Goal: Information Seeking & Learning: Learn about a topic

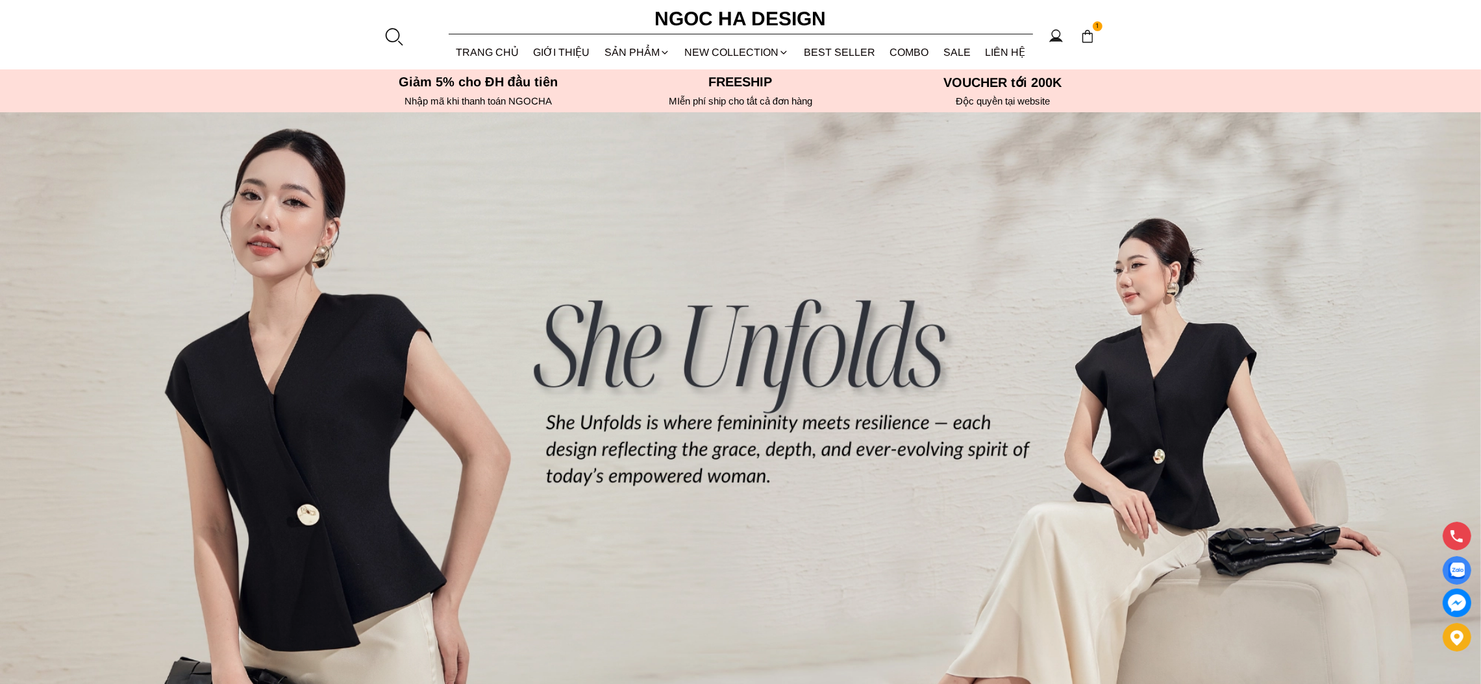
click at [388, 46] on section "1 Trang chủ Giới thiệu Sản phẩm Áo Áo thun Áo sơ mi Áo Peplum Áo lụa Áo len Quầ…" at bounding box center [740, 34] width 1481 height 69
click at [395, 36] on div at bounding box center [393, 36] width 19 height 19
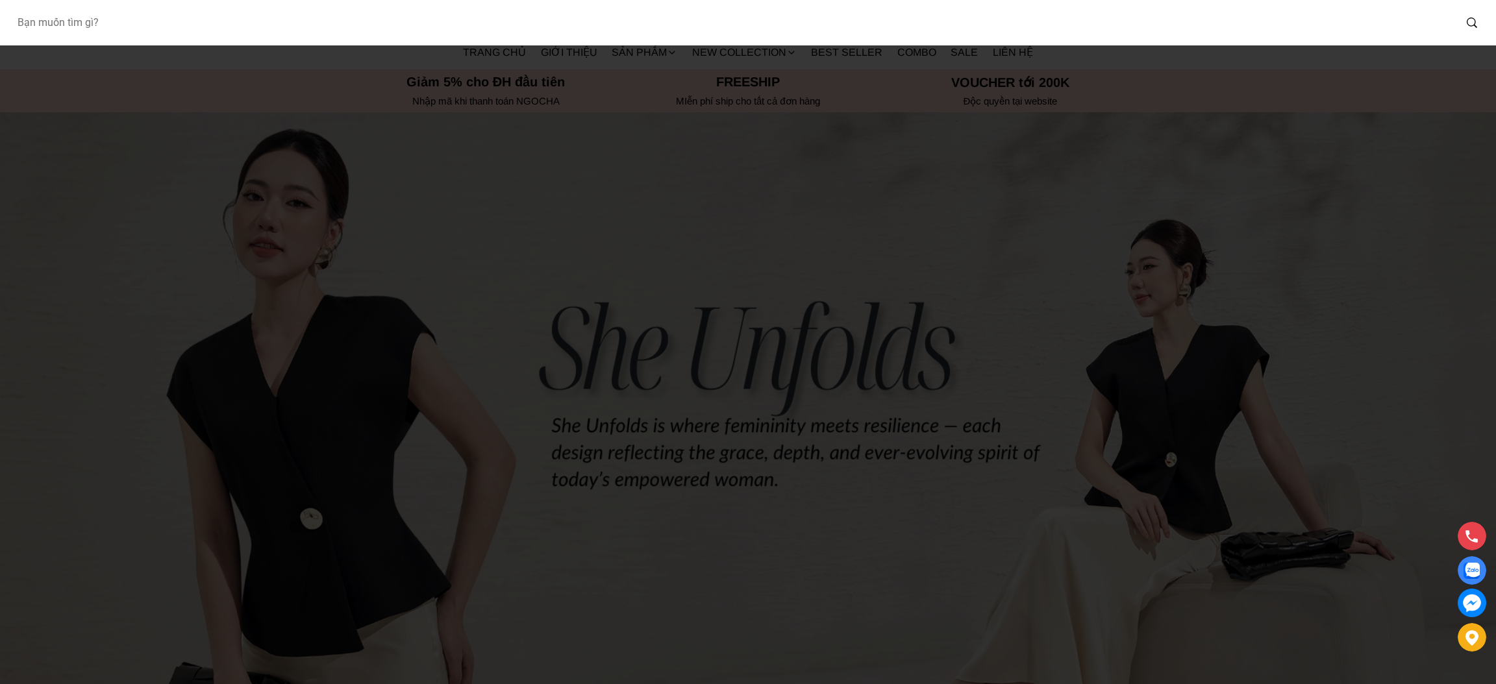
click at [156, 31] on input "Input search Bạn muốn tìm gì?" at bounding box center [730, 23] width 1448 height 30
type input "D952"
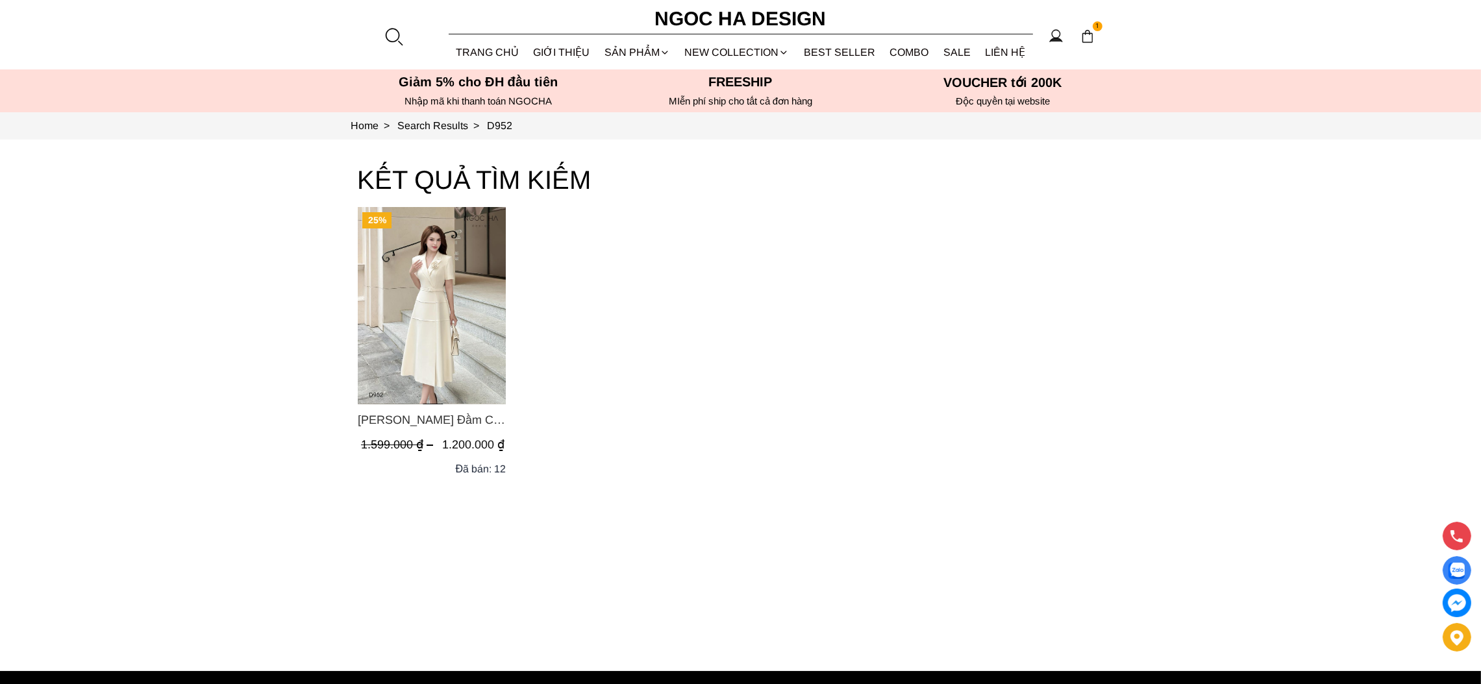
click at [408, 323] on img "Product image - Louisa Dress_ Đầm Cổ Vest Cài Hoa Tùng May Gân Nổi Kèm Đai Màu …" at bounding box center [432, 305] width 148 height 197
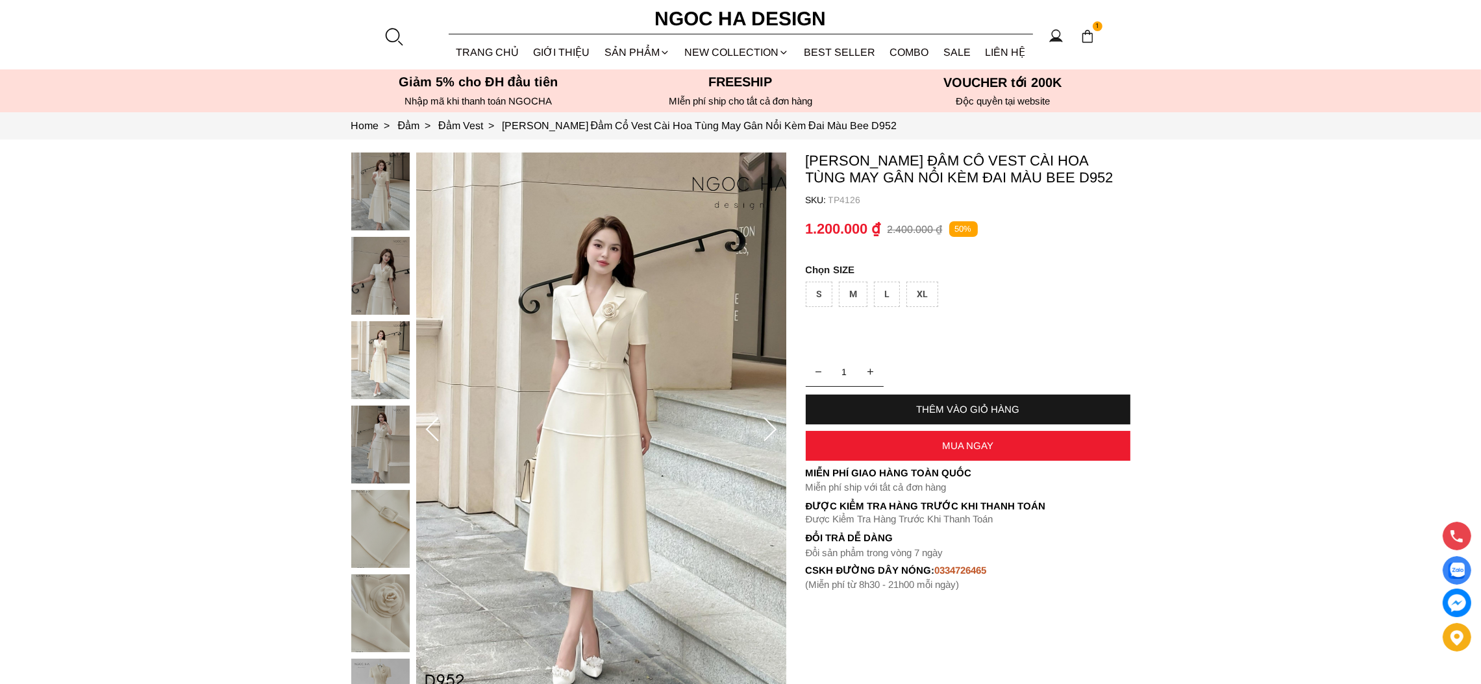
click at [848, 296] on div "M" at bounding box center [853, 294] width 29 height 25
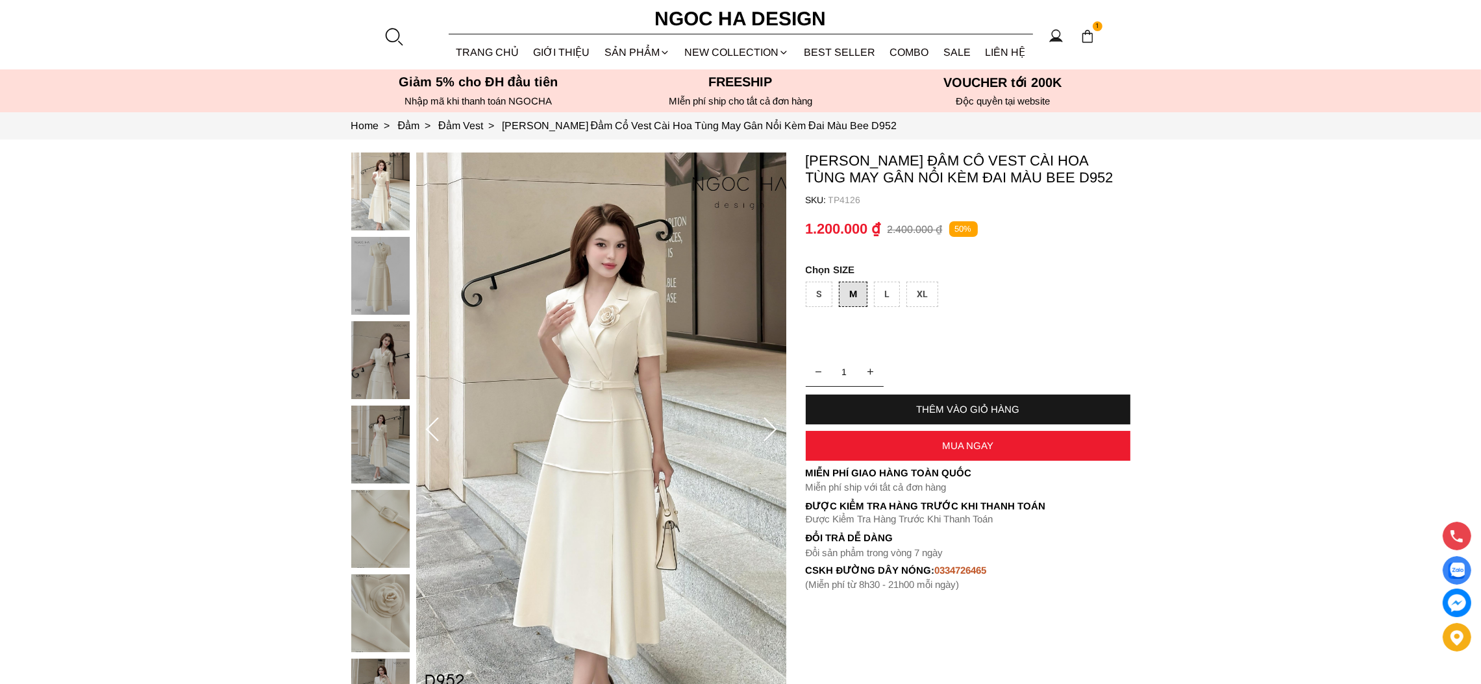
click at [831, 296] on div "S" at bounding box center [819, 294] width 27 height 25
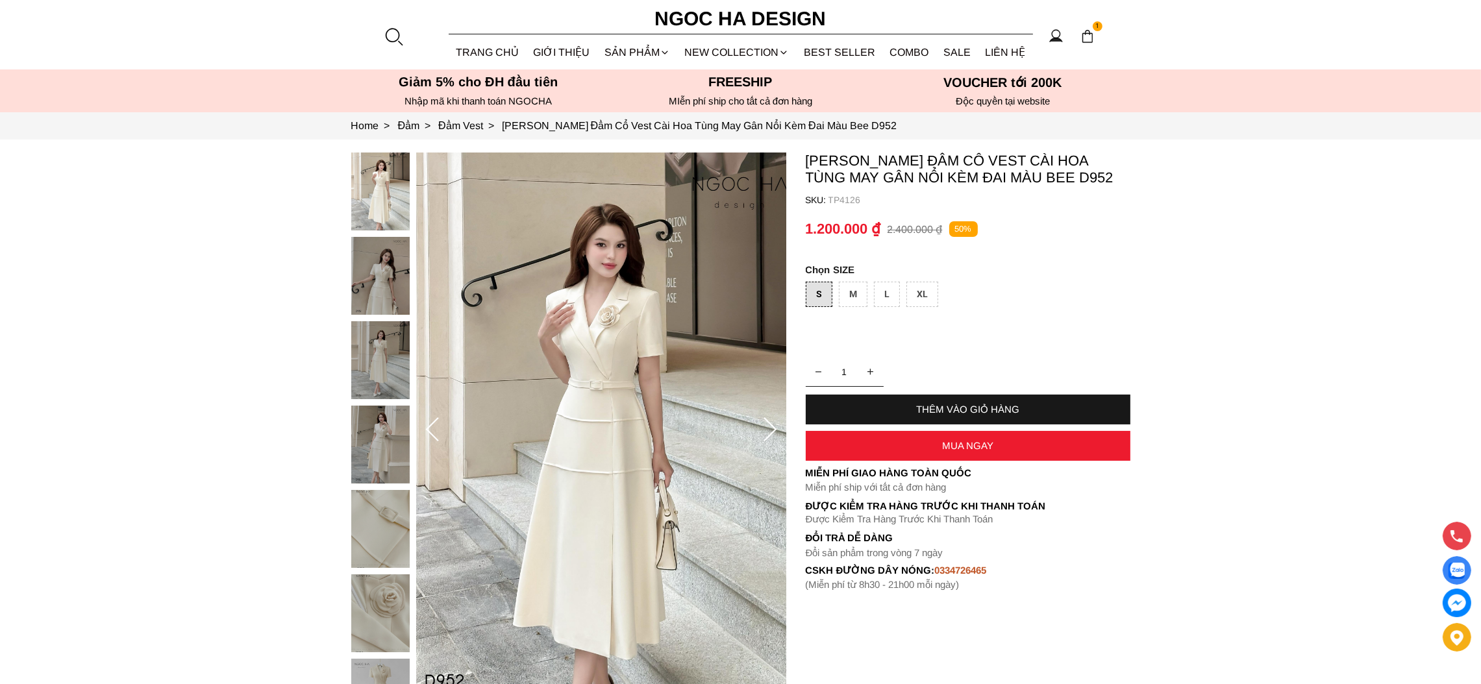
click at [889, 291] on div "L" at bounding box center [887, 294] width 26 height 25
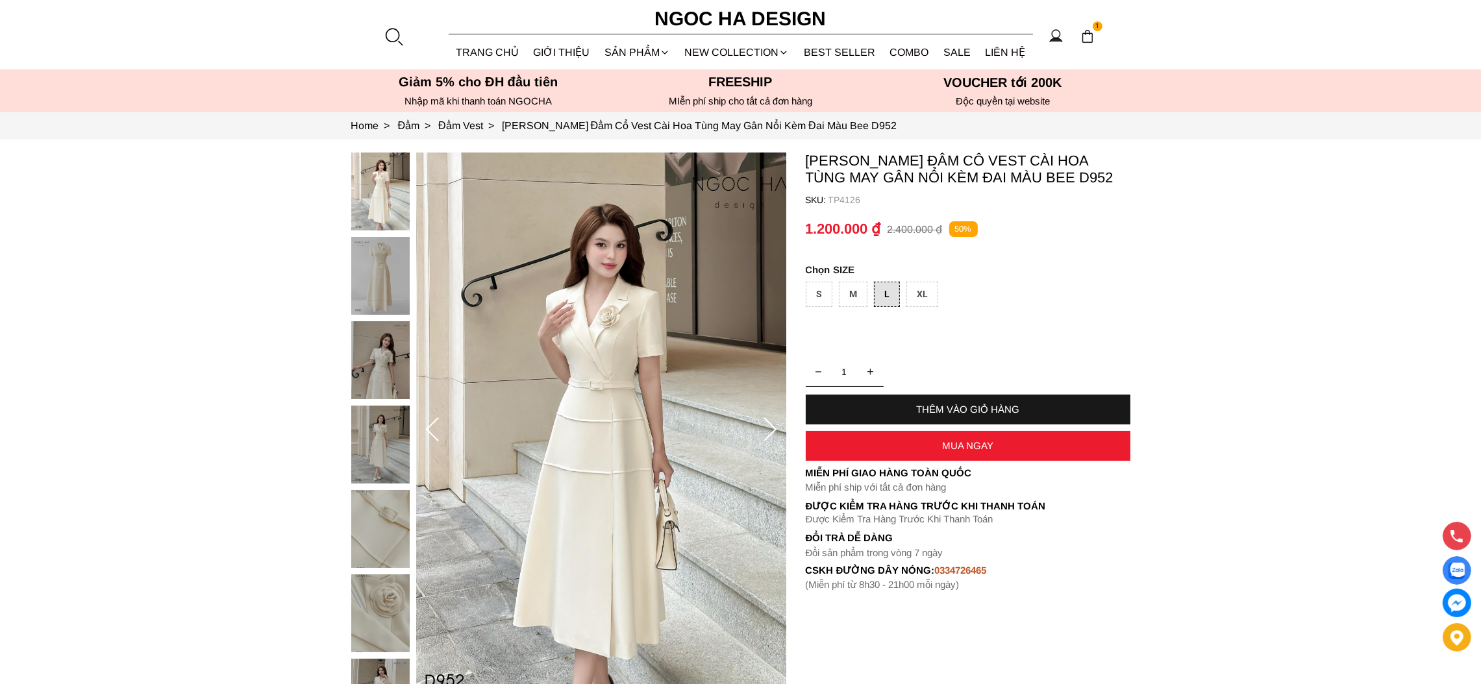
click at [926, 291] on div "XL" at bounding box center [922, 294] width 32 height 25
click at [819, 296] on div "S" at bounding box center [819, 294] width 27 height 25
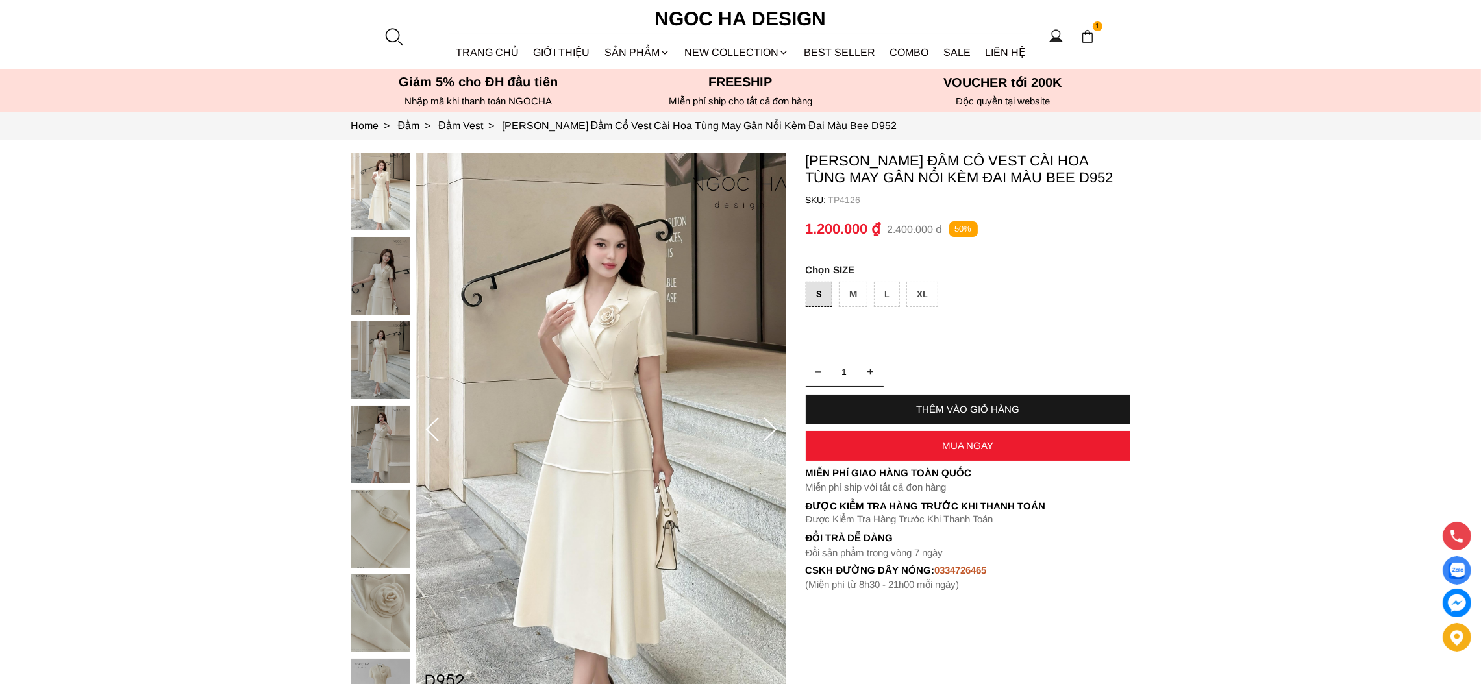
click at [861, 296] on div "M" at bounding box center [853, 294] width 29 height 25
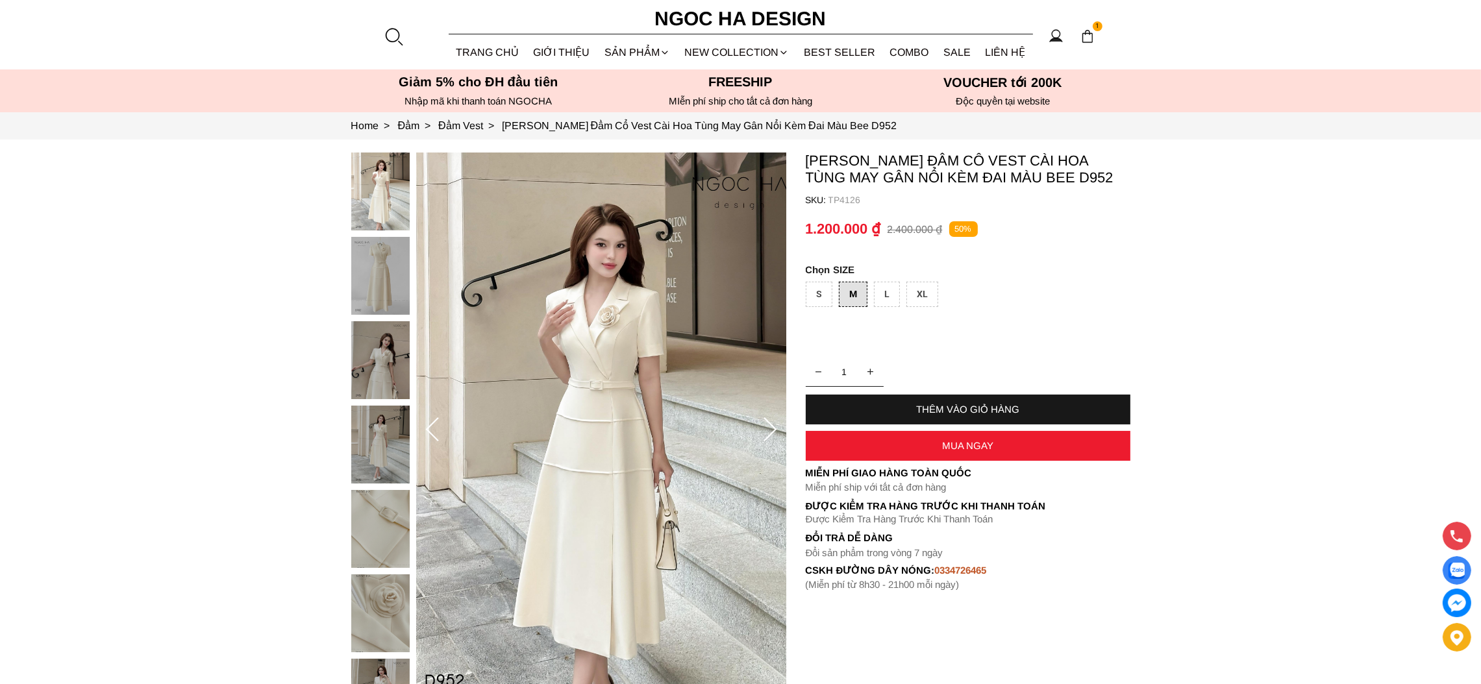
click at [891, 301] on div "L" at bounding box center [887, 294] width 26 height 25
click at [925, 299] on div "XL" at bounding box center [922, 294] width 32 height 25
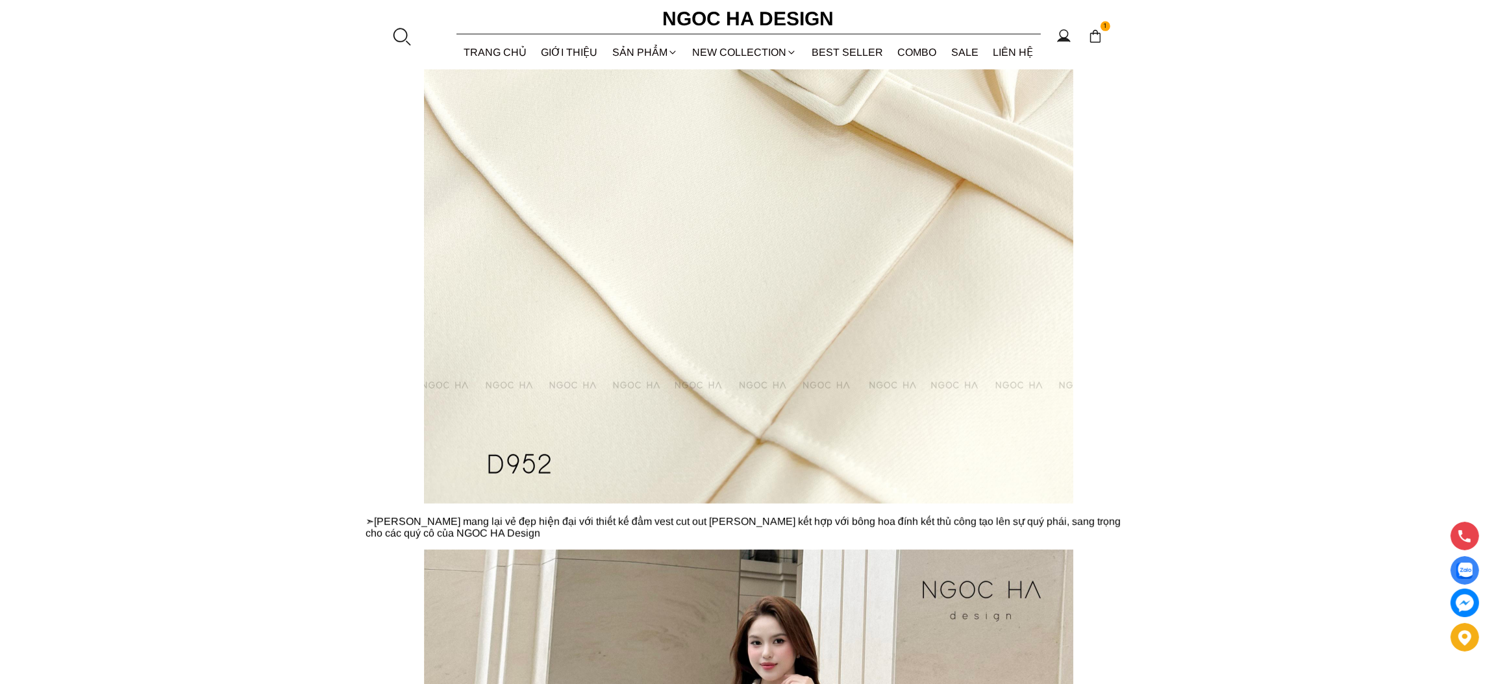
scroll to position [1461, 0]
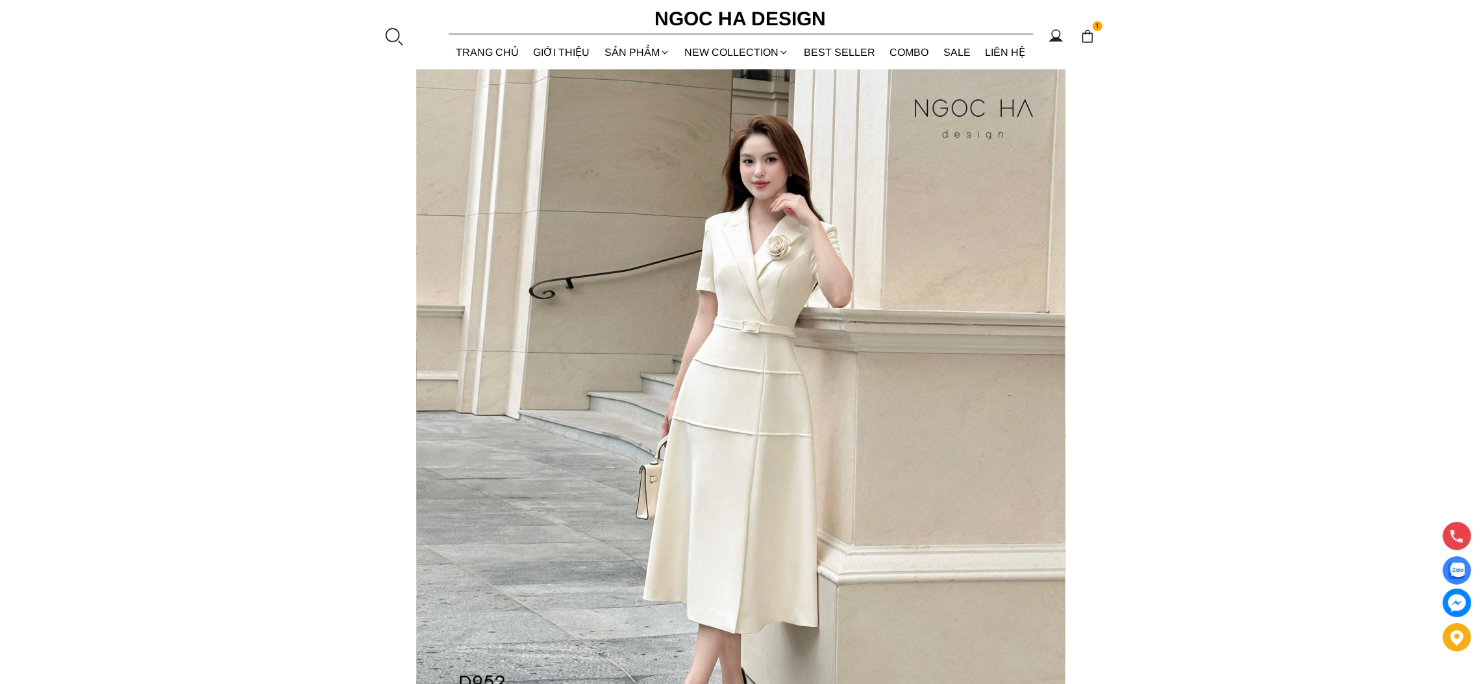
click at [395, 44] on div at bounding box center [393, 36] width 19 height 19
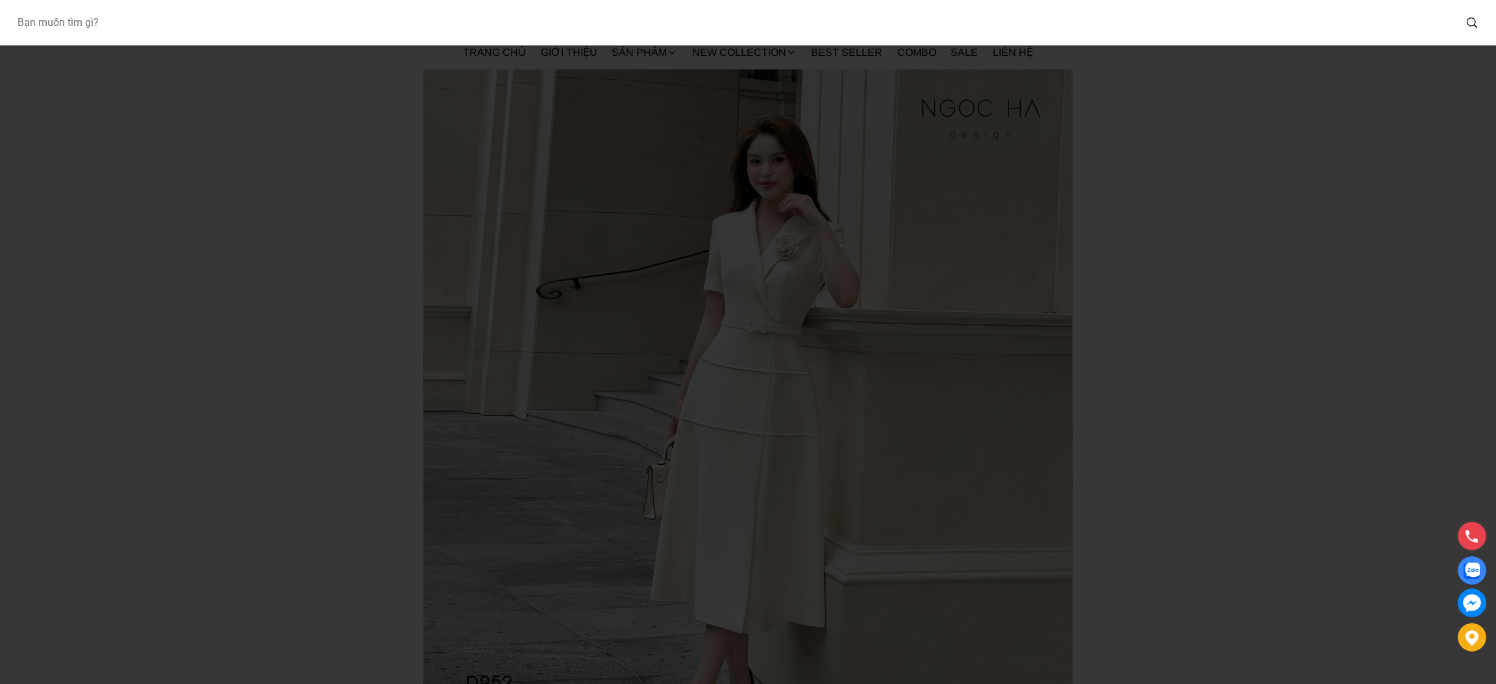
click at [201, 31] on input "Input search Bạn muốn tìm gì?" at bounding box center [730, 23] width 1448 height 30
type input "bj127"
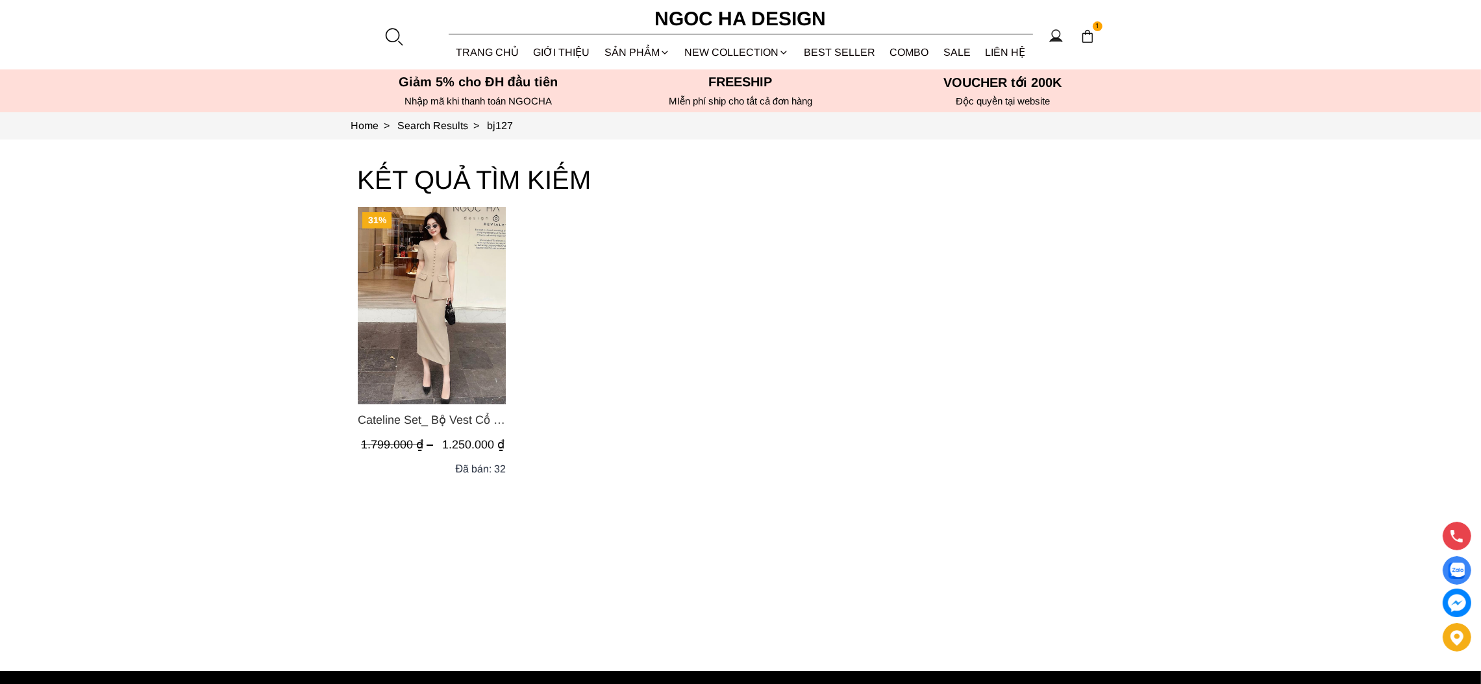
click at [404, 46] on section "bj127 1 Trang chủ Giới thiệu Sản phẩm [GEOGRAPHIC_DATA] Áo thun Áo sơ mi Áo Pep…" at bounding box center [740, 34] width 1481 height 69
click at [391, 247] on img "Product image - Cateline Set_ Bộ Vest Cổ V Đính Cúc Nhí Chân Váy Bút Chì BJ127" at bounding box center [432, 305] width 148 height 197
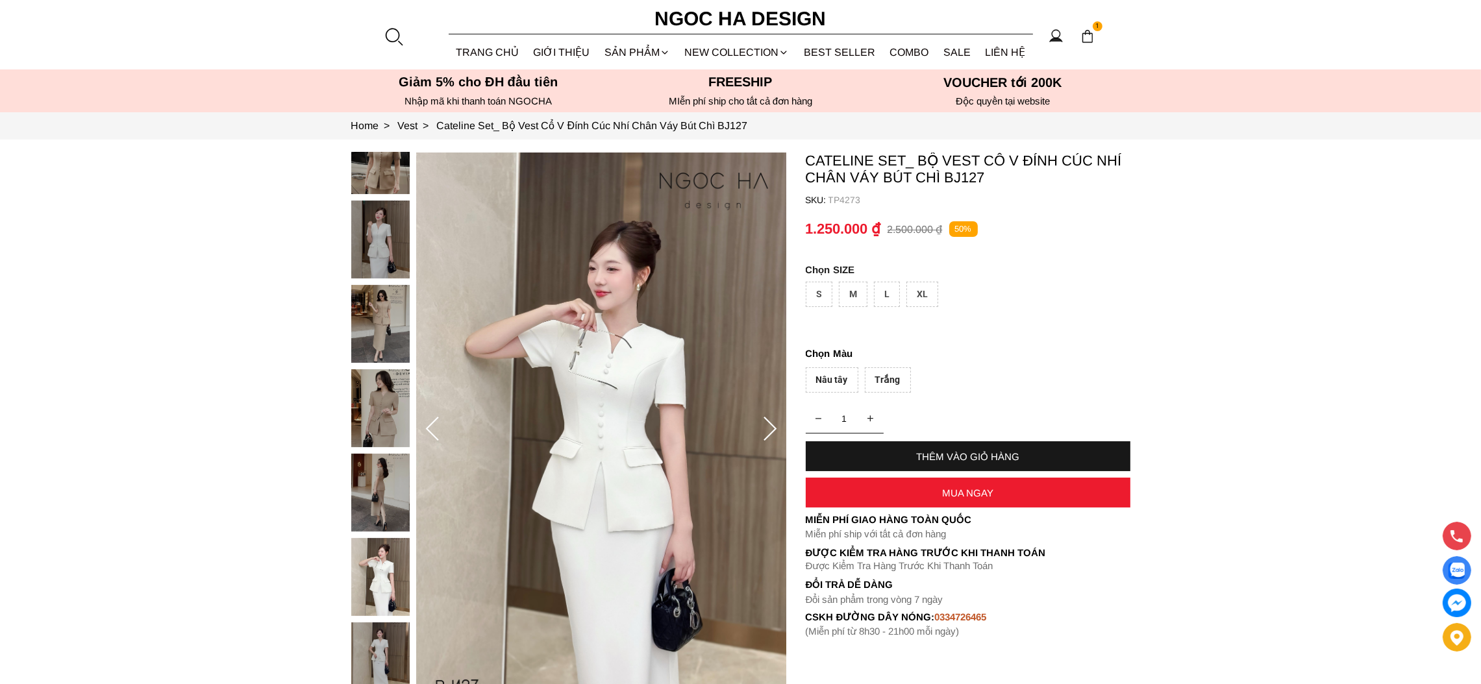
click at [393, 38] on div at bounding box center [393, 36] width 19 height 19
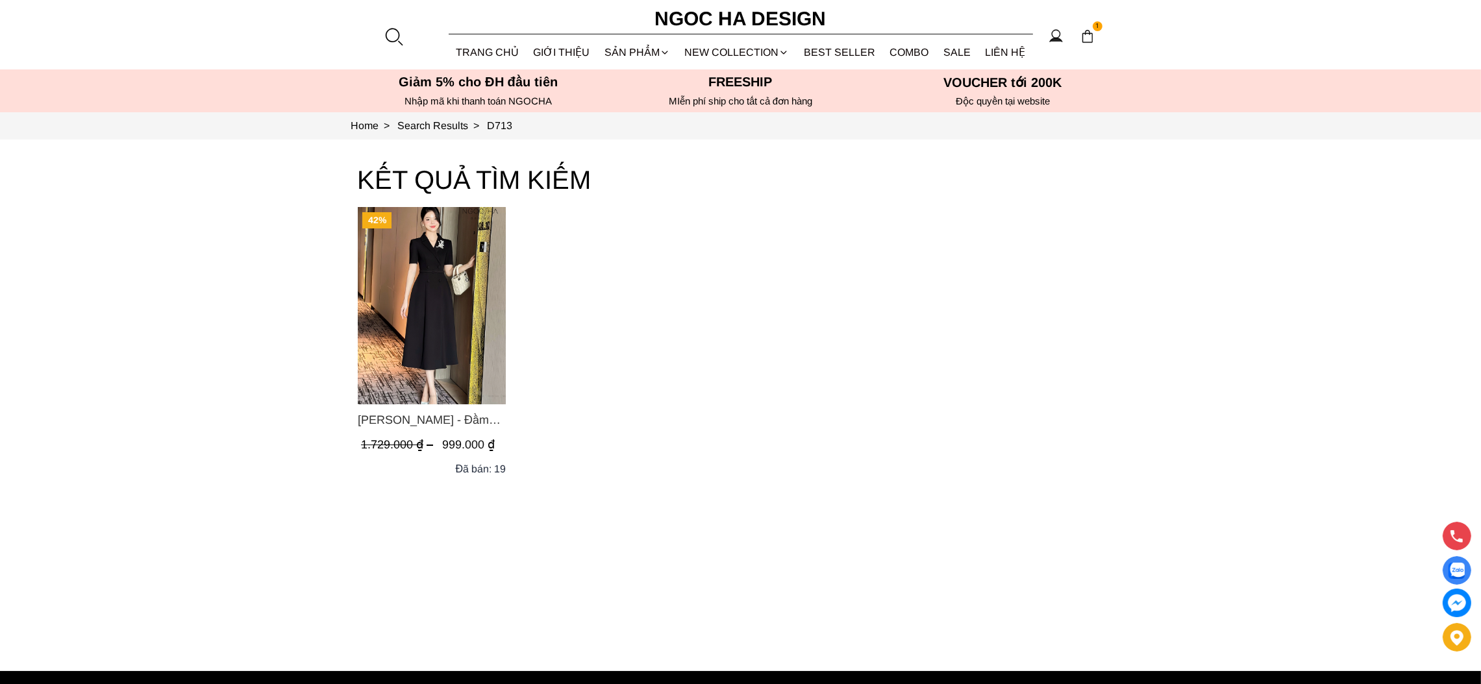
click at [481, 301] on img "Product image - Irene Dress - Đầm Vest Dáng Xòe Kèm Đai D713" at bounding box center [432, 305] width 148 height 197
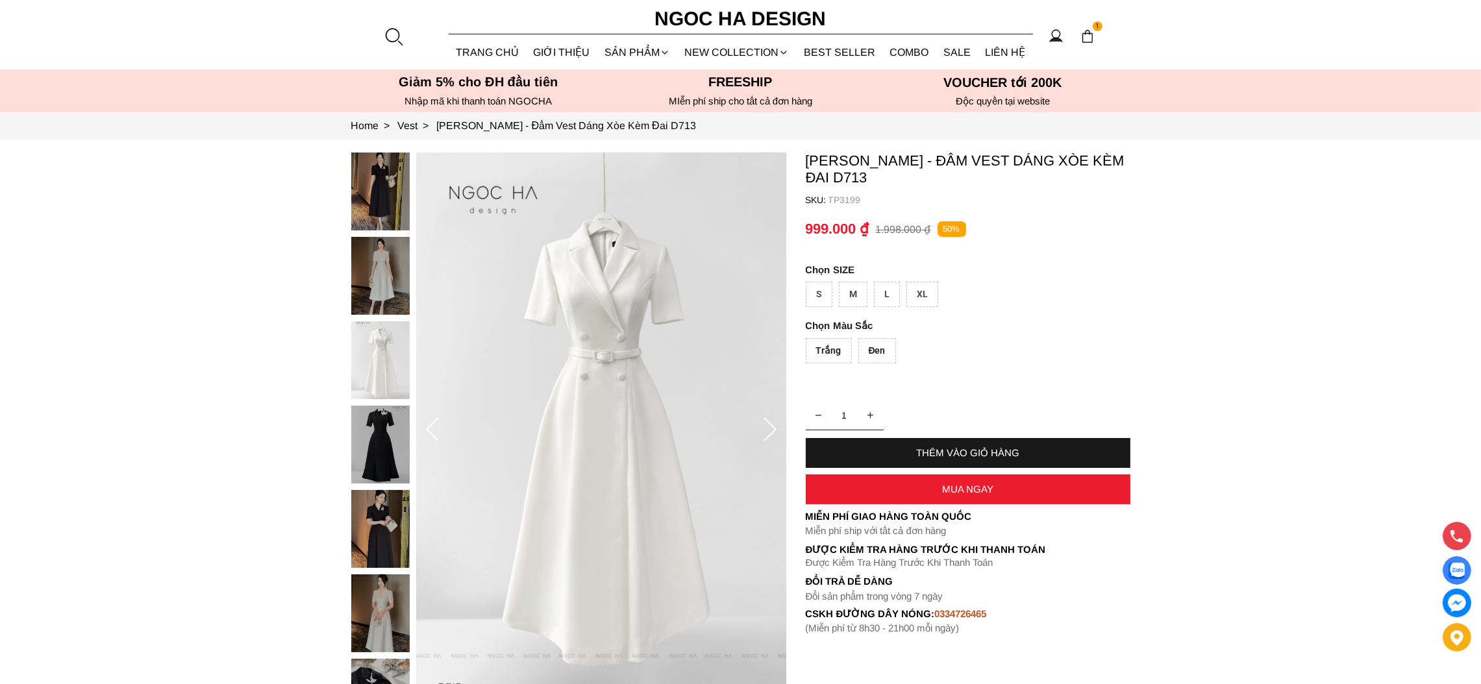
click at [392, 45] on div at bounding box center [393, 36] width 19 height 19
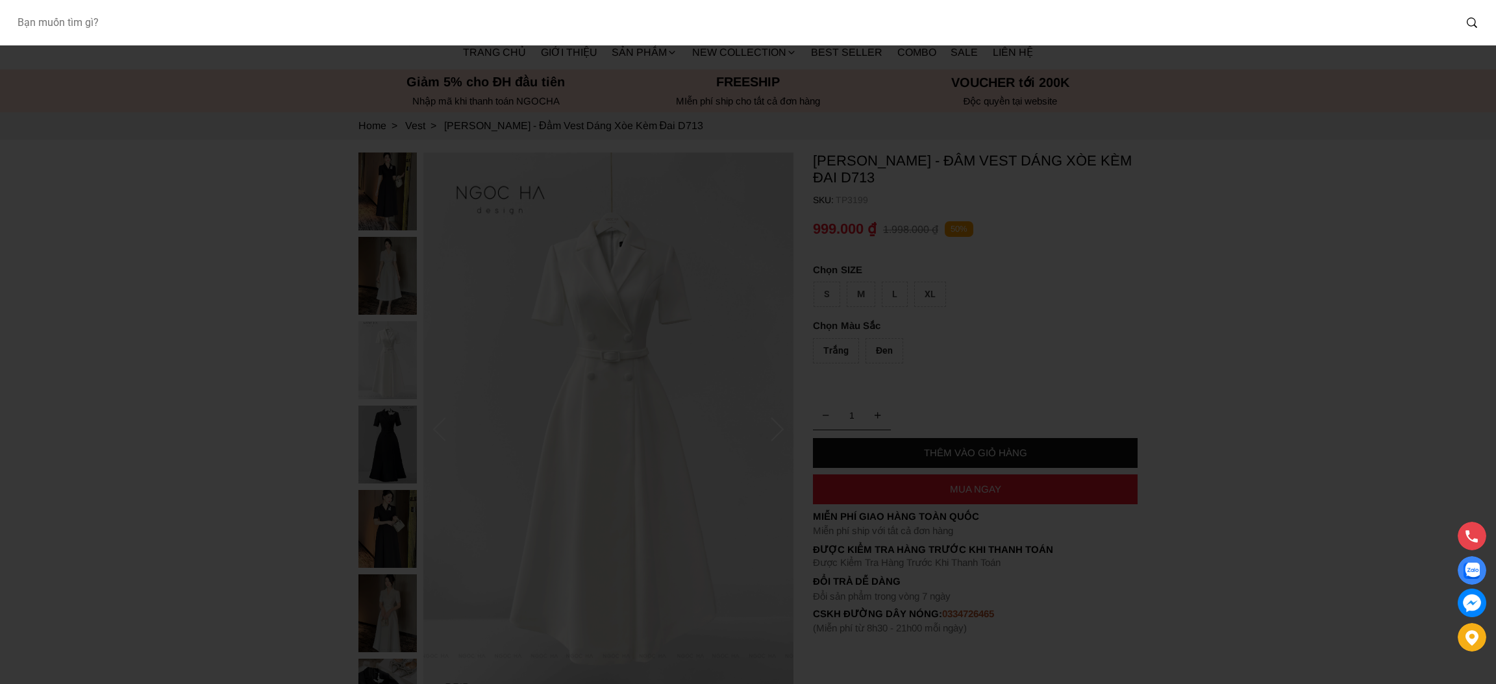
click at [304, 26] on input "Input search Bạn muốn tìm gì?" at bounding box center [730, 23] width 1448 height 30
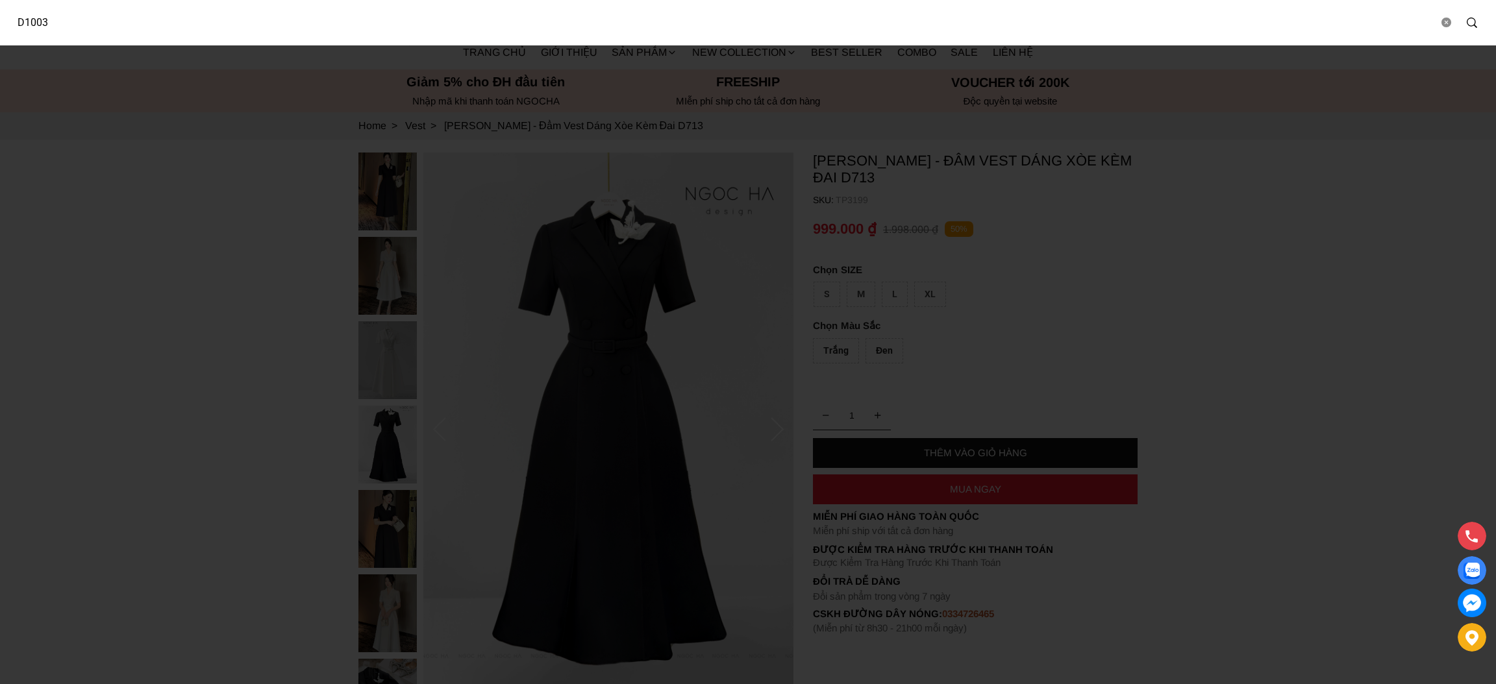
type input "D1003"
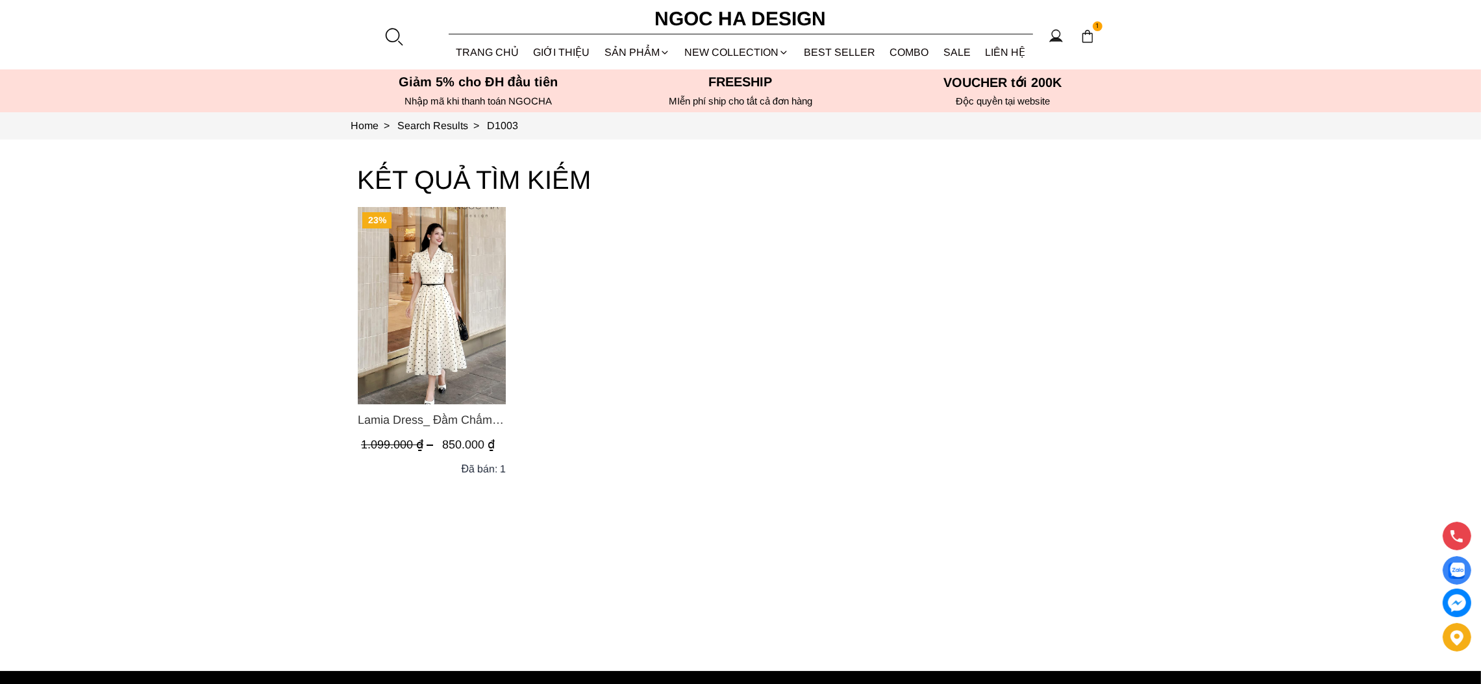
click at [461, 310] on img "Product image - Lamia Dress_ Đầm Chấm Bi Cổ Vest Màu Kem D1003" at bounding box center [432, 305] width 148 height 197
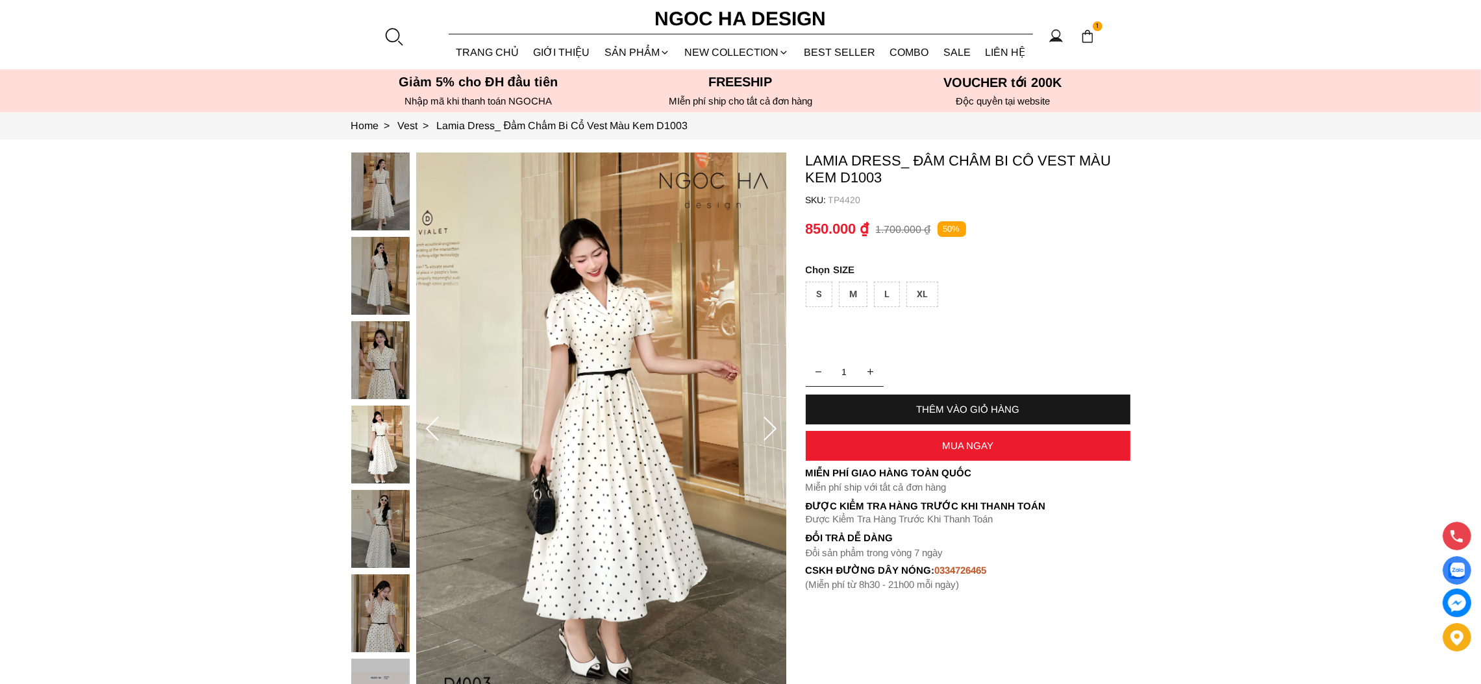
click at [386, 36] on div at bounding box center [393, 36] width 19 height 19
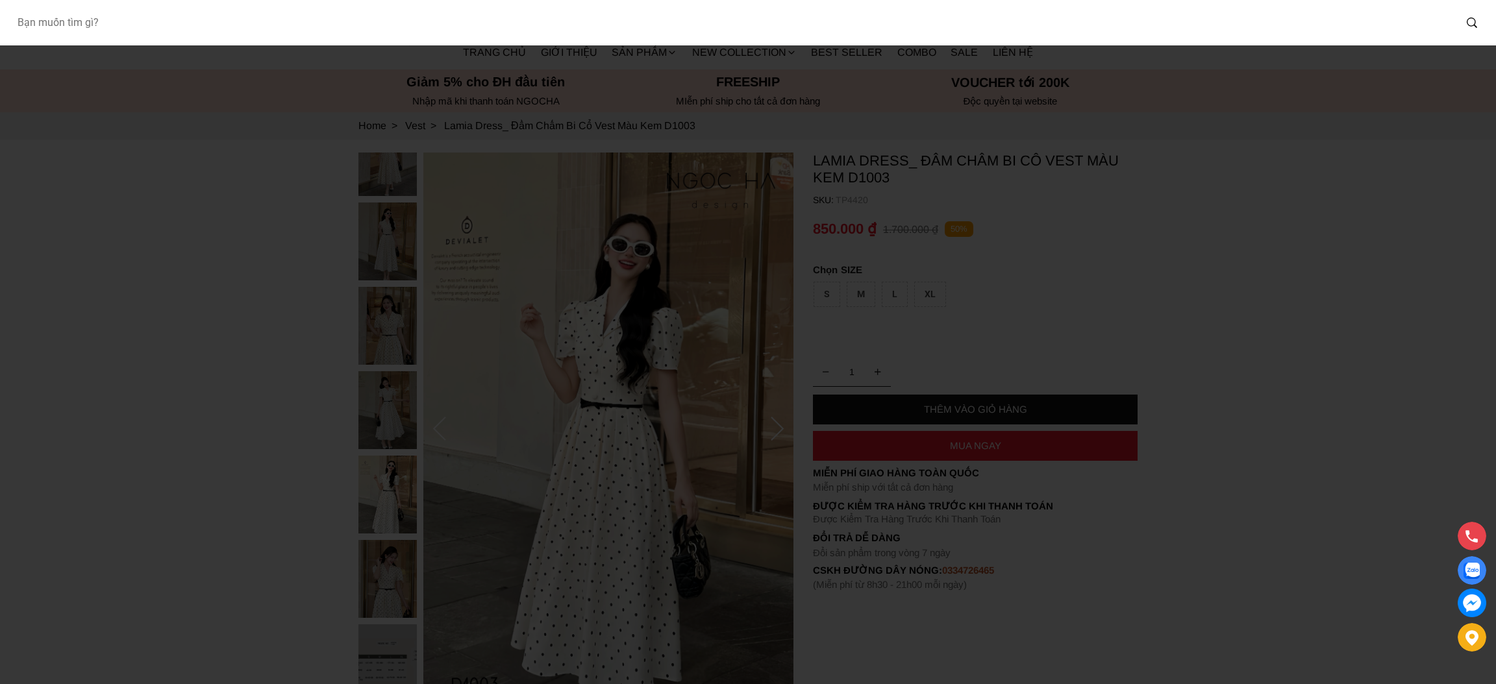
click at [302, 31] on input "Input search Bạn muốn tìm gì?" at bounding box center [730, 23] width 1448 height 30
type input "BQ013"
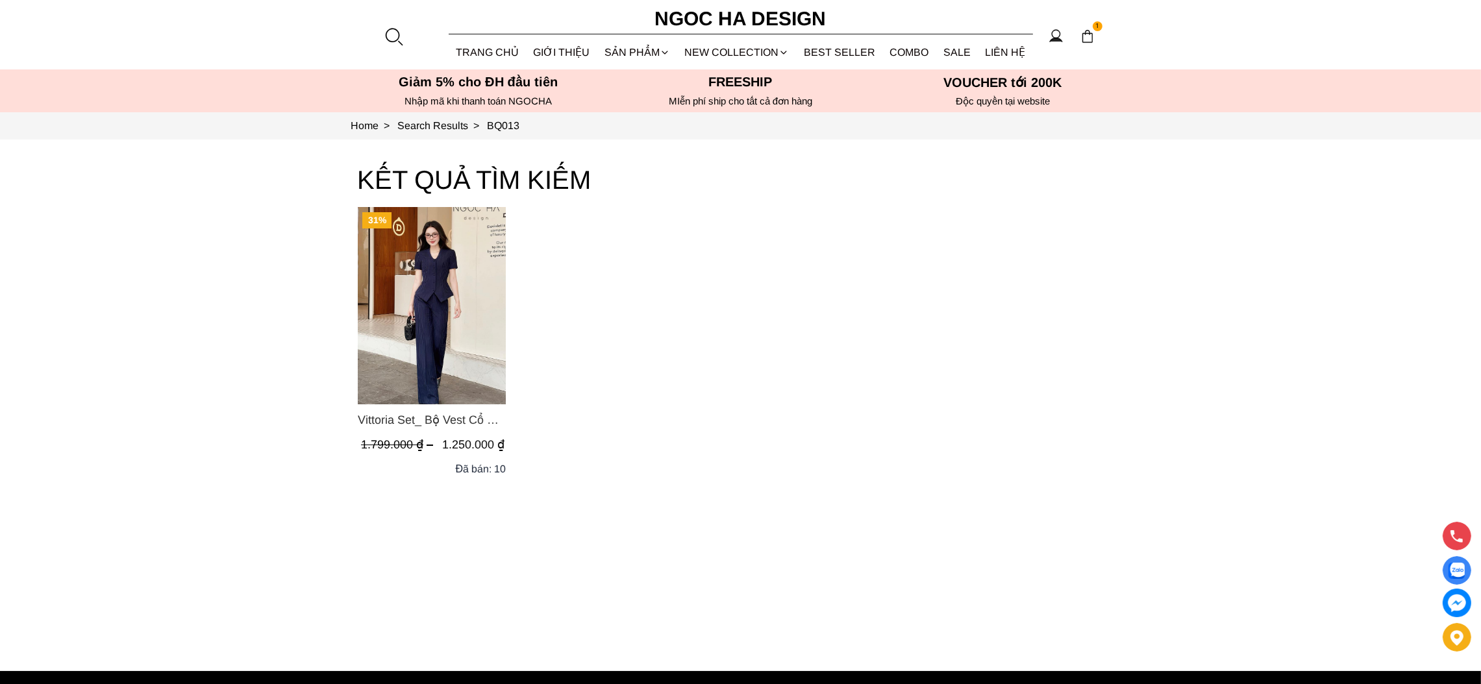
click at [443, 403] on img "Product image - Vittoria Set_ Bộ Vest Cổ V Quần Suông Kẻ Sọc BQ013" at bounding box center [432, 305] width 148 height 197
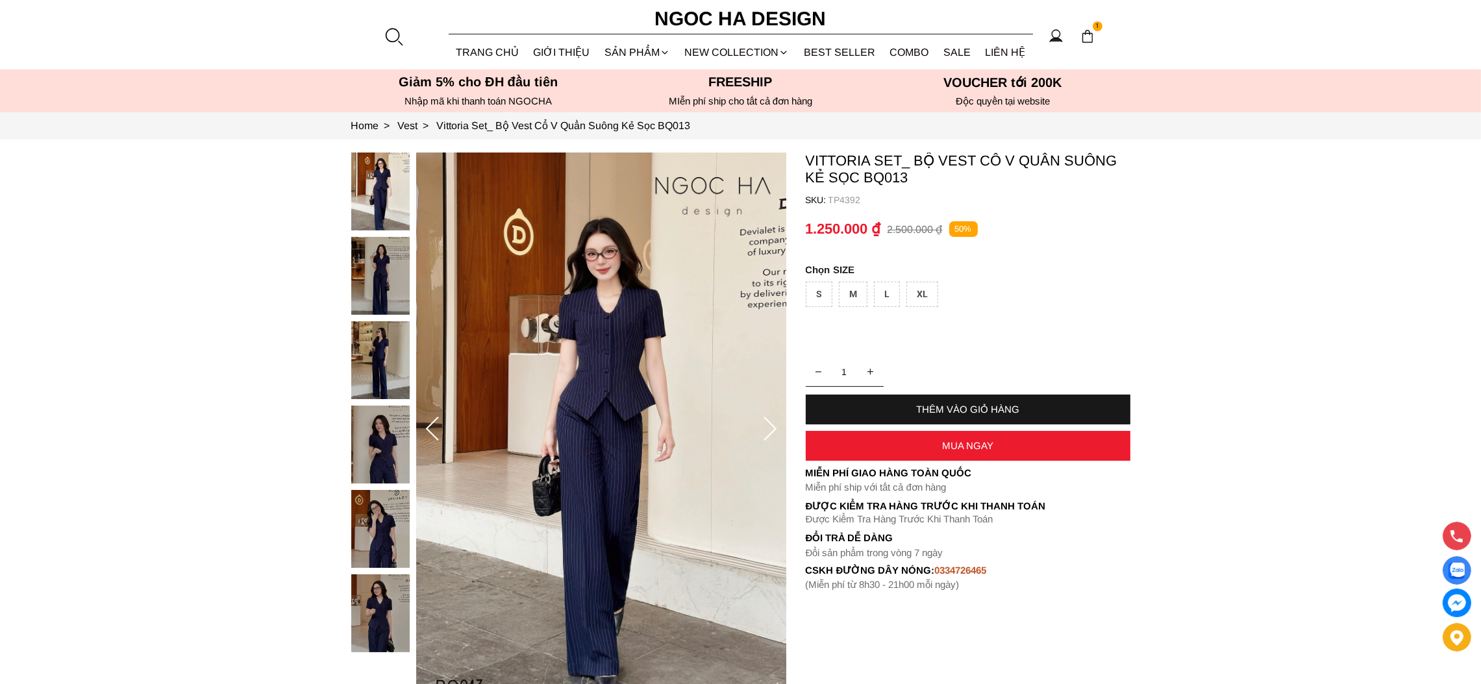
click at [395, 42] on div at bounding box center [393, 36] width 19 height 19
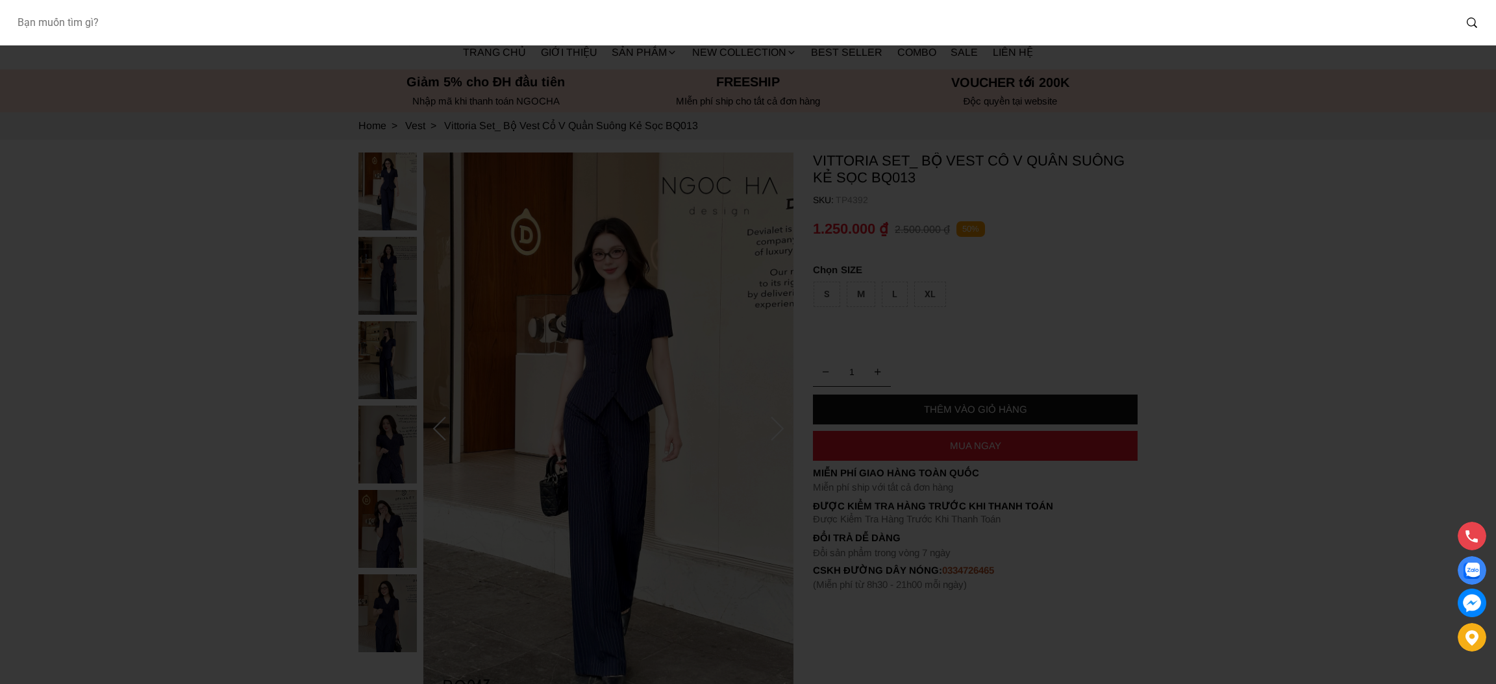
click at [245, 31] on input "Input search Bạn muốn tìm gì?" at bounding box center [730, 23] width 1448 height 30
type input "Bj139"
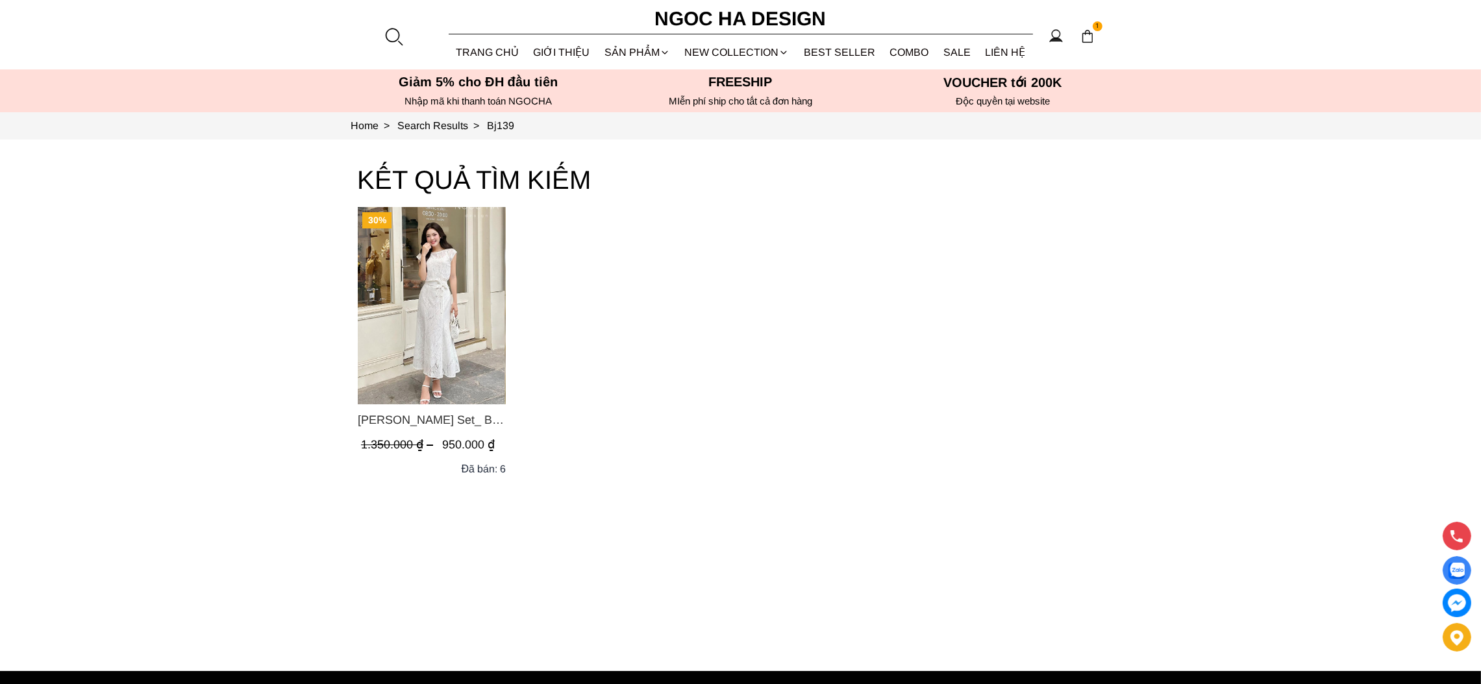
click at [430, 335] on img "Product image - Isabella Set_ Bộ Ren Áo Sơ Mi Vai Chờm Chân Váy Đuôi Cá Màu Trắ…" at bounding box center [432, 305] width 148 height 197
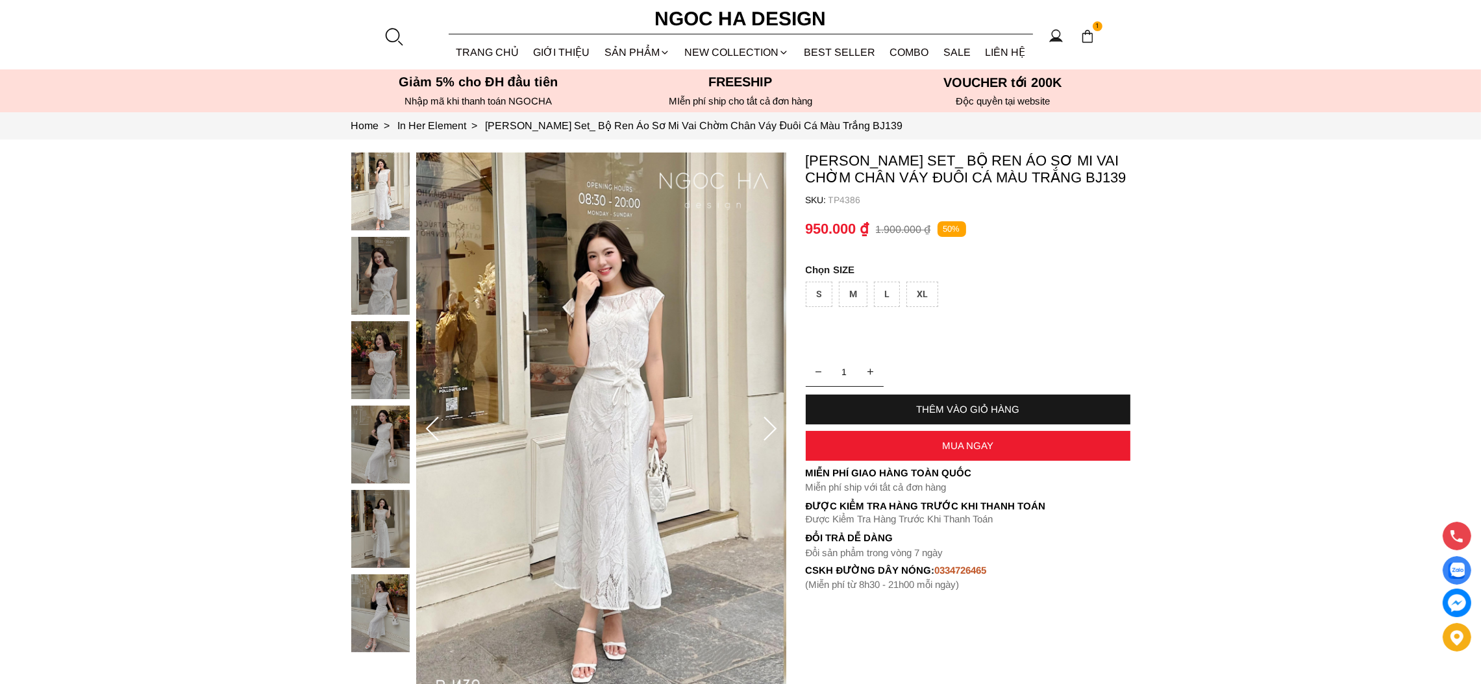
drag, startPoint x: 0, startPoint y: 0, endPoint x: 397, endPoint y: 45, distance: 399.2
click at [397, 45] on div at bounding box center [393, 36] width 19 height 19
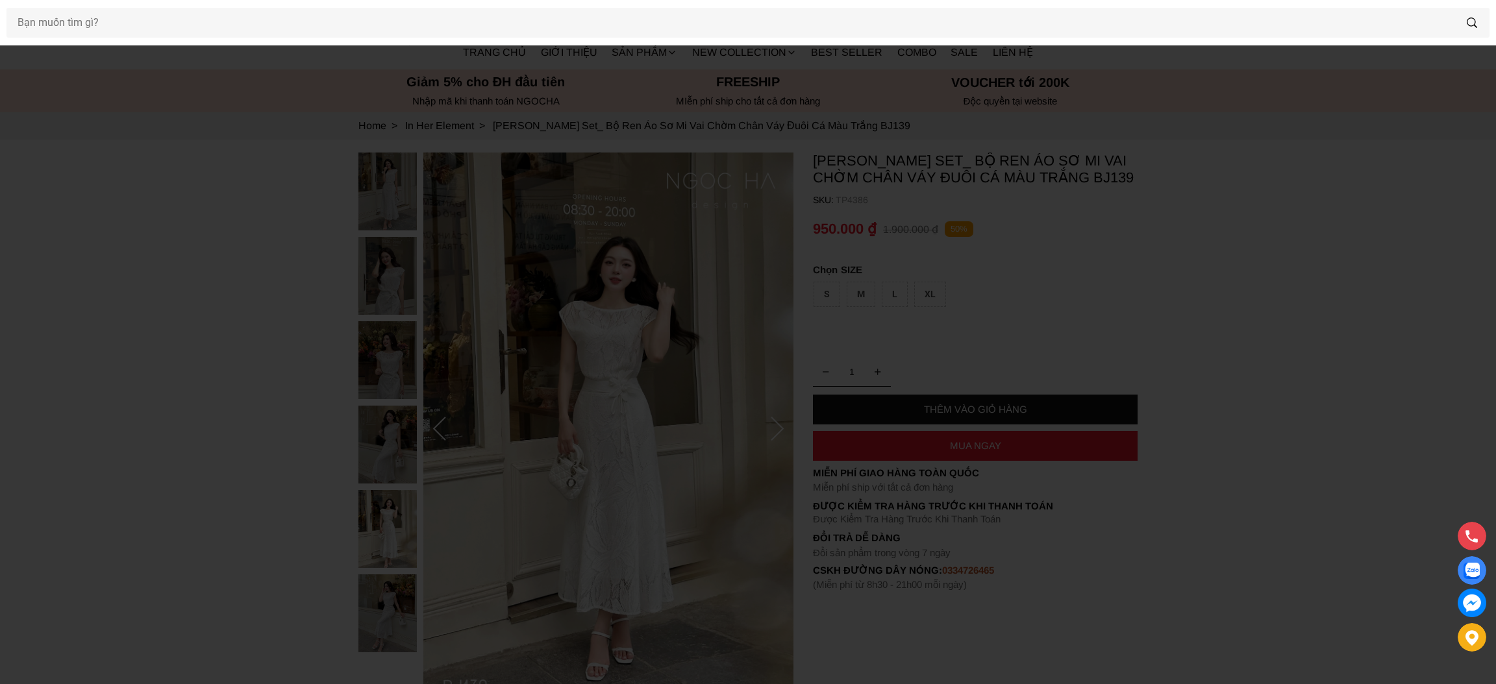
click at [1306, 462] on div at bounding box center [748, 342] width 1496 height 684
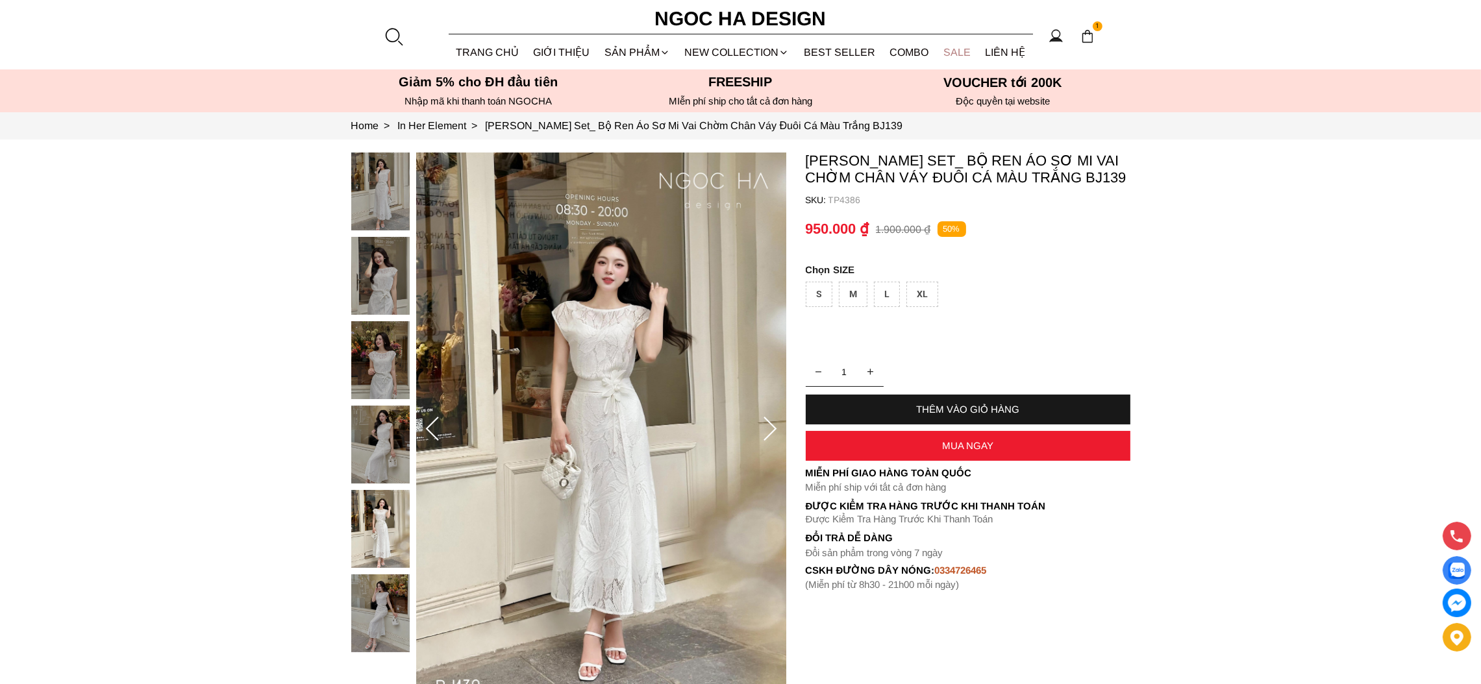
click at [949, 52] on link "SALE" at bounding box center [957, 52] width 42 height 34
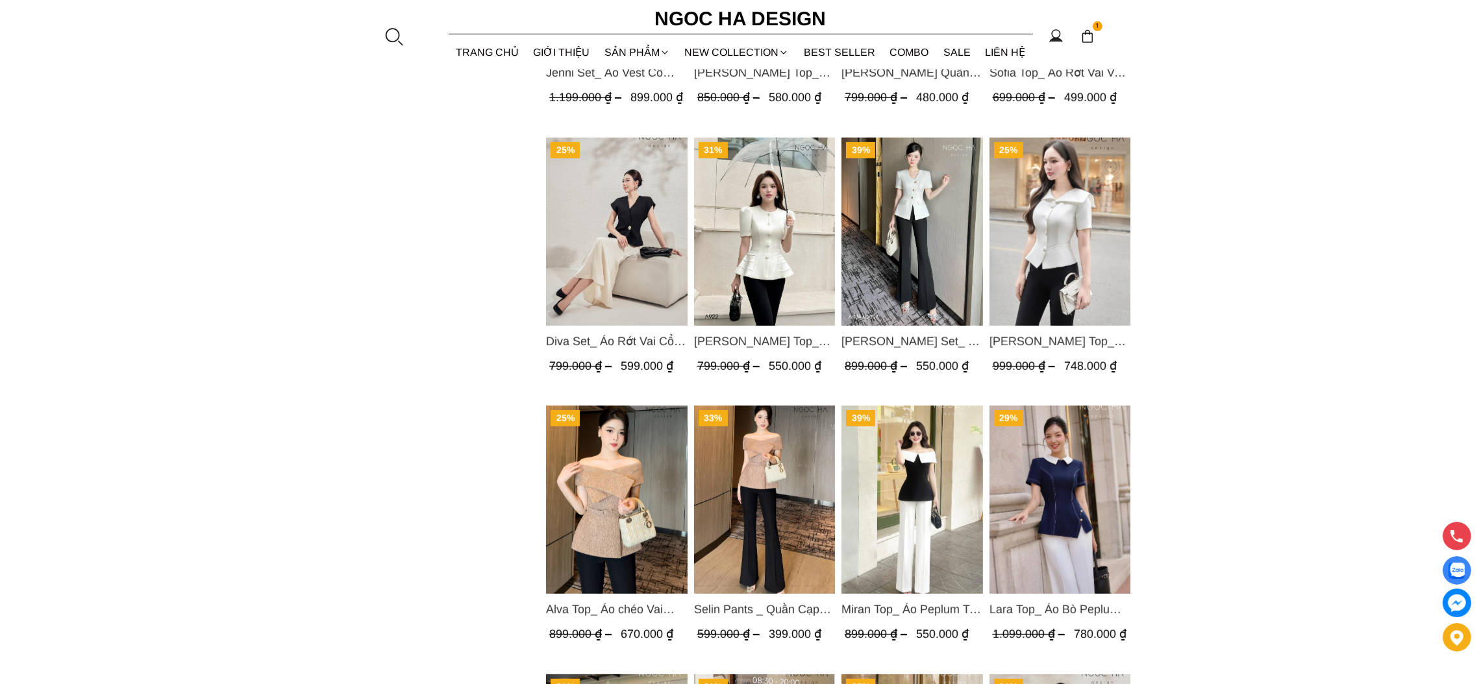
scroll to position [1637, 0]
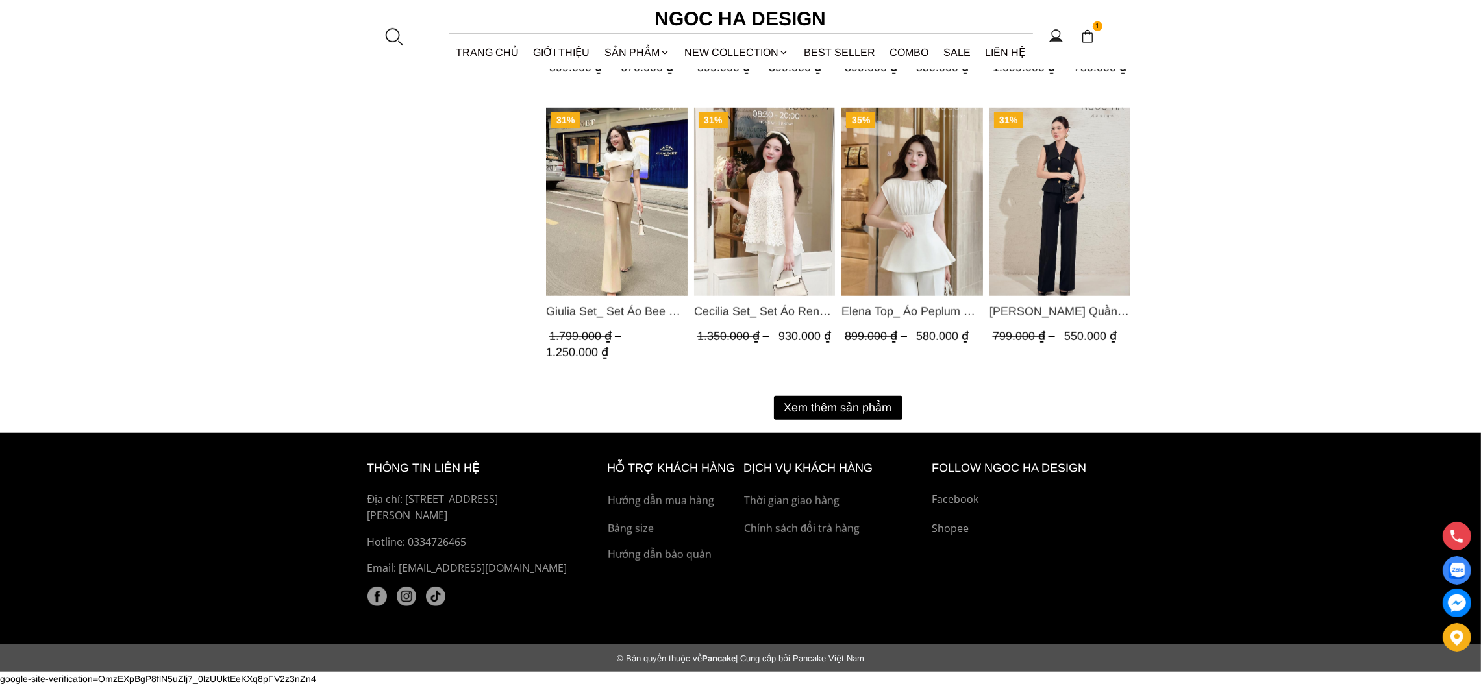
click at [804, 409] on button "Xem thêm sản phẩm" at bounding box center [838, 408] width 129 height 24
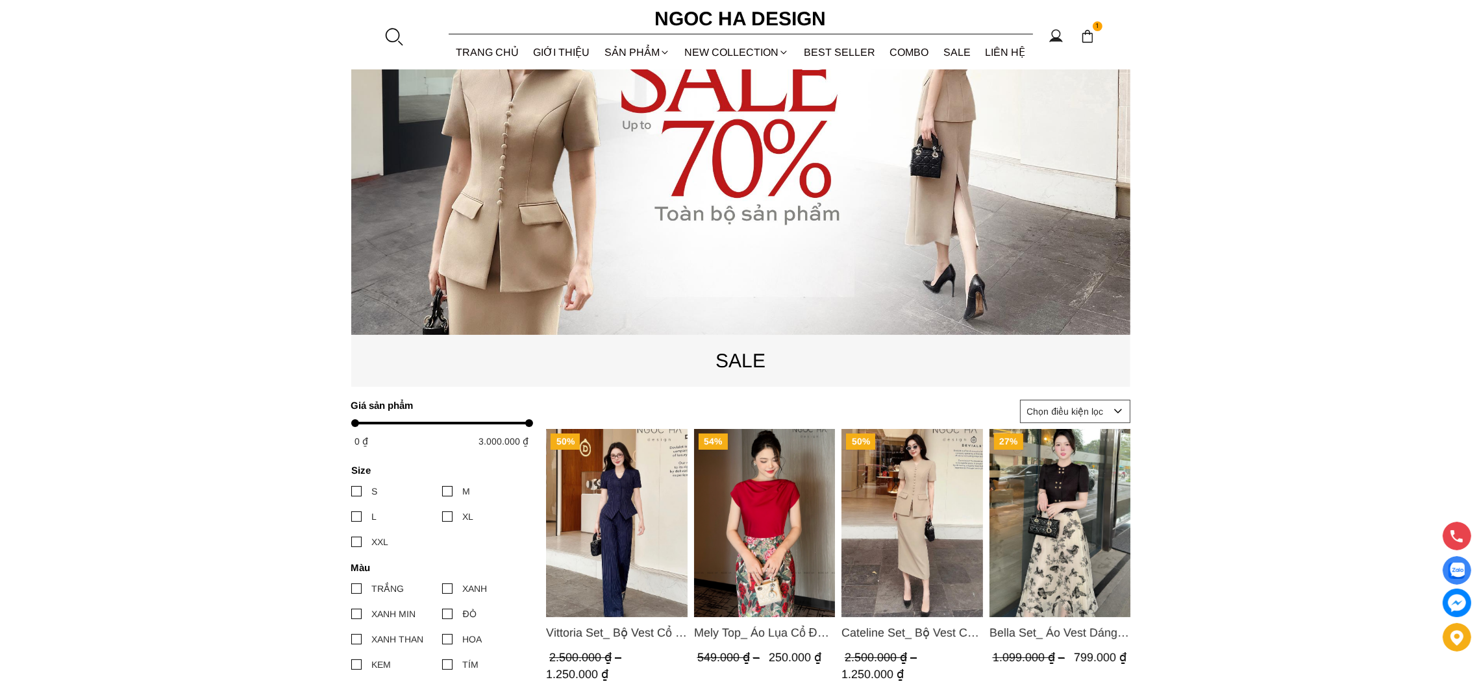
scroll to position [0, 0]
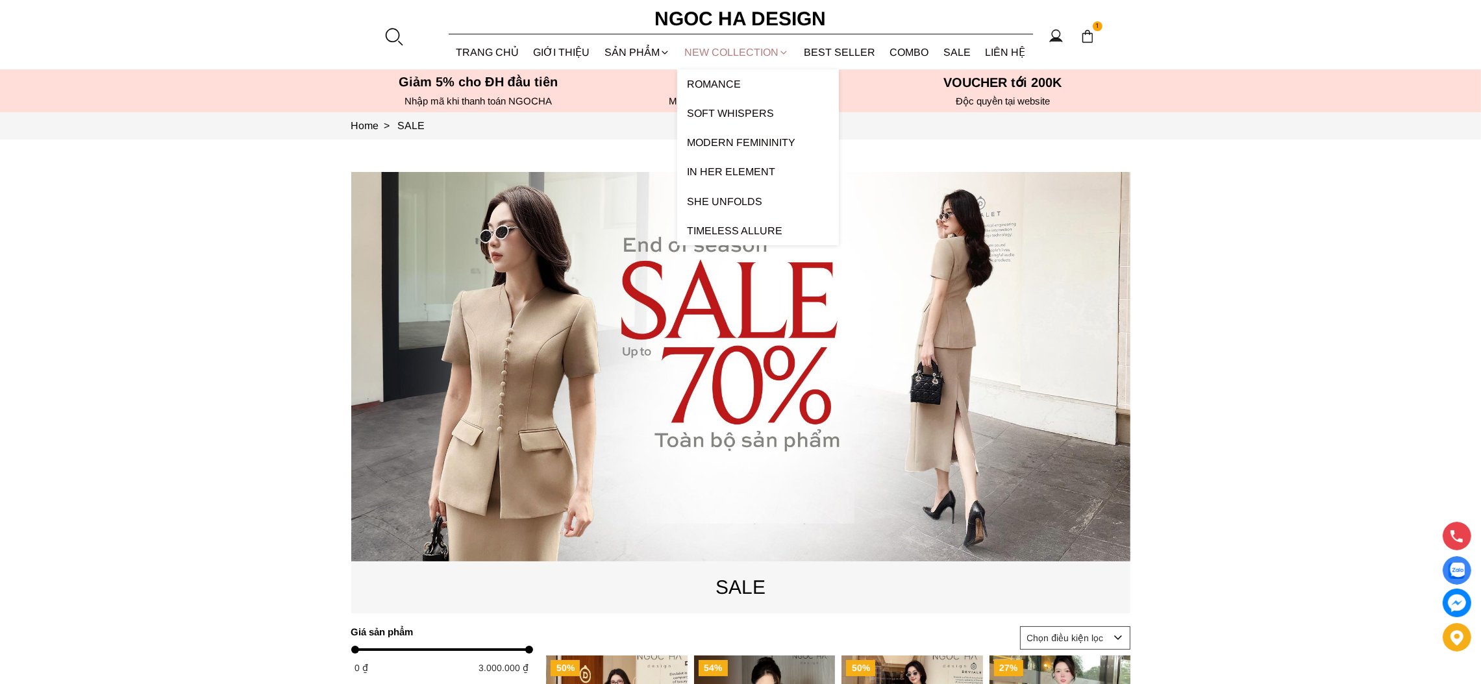
click at [745, 54] on link "NEW COLLECTION" at bounding box center [736, 52] width 119 height 34
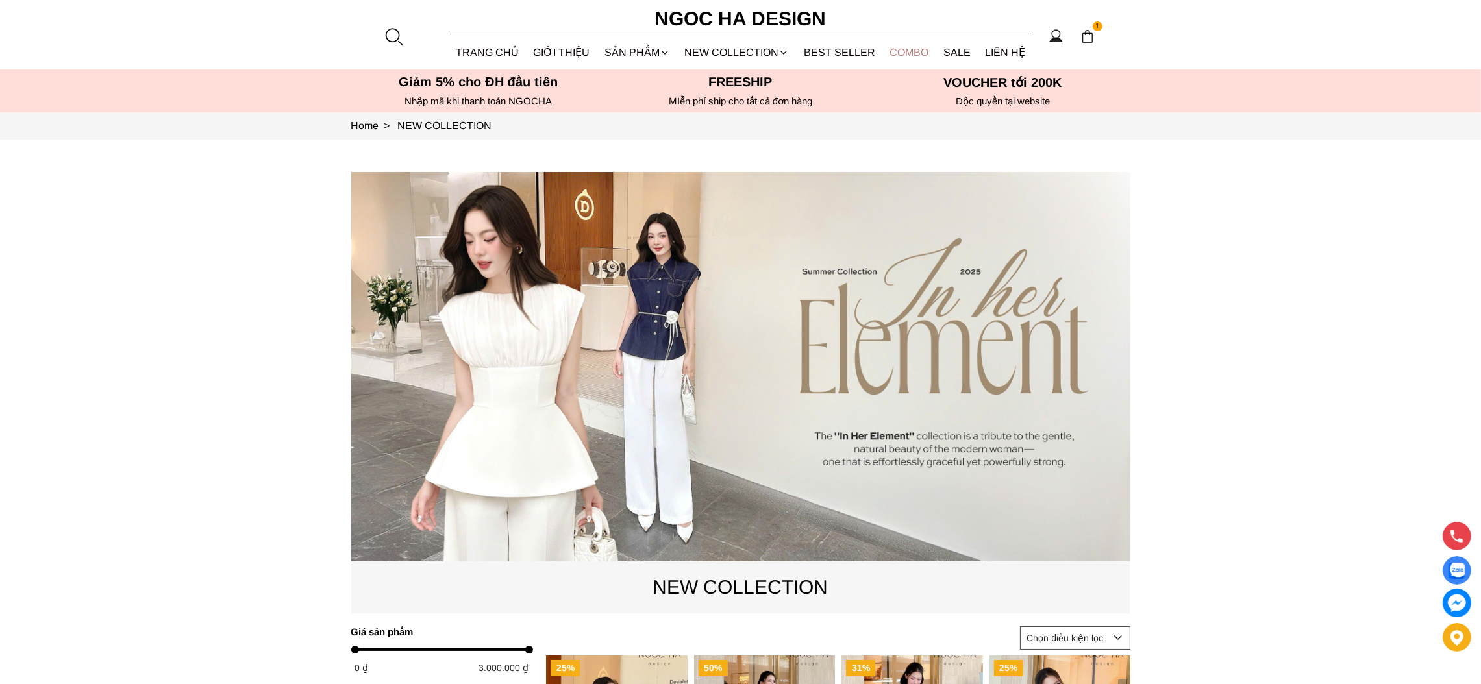
click at [916, 53] on link "Combo" at bounding box center [909, 52] width 54 height 34
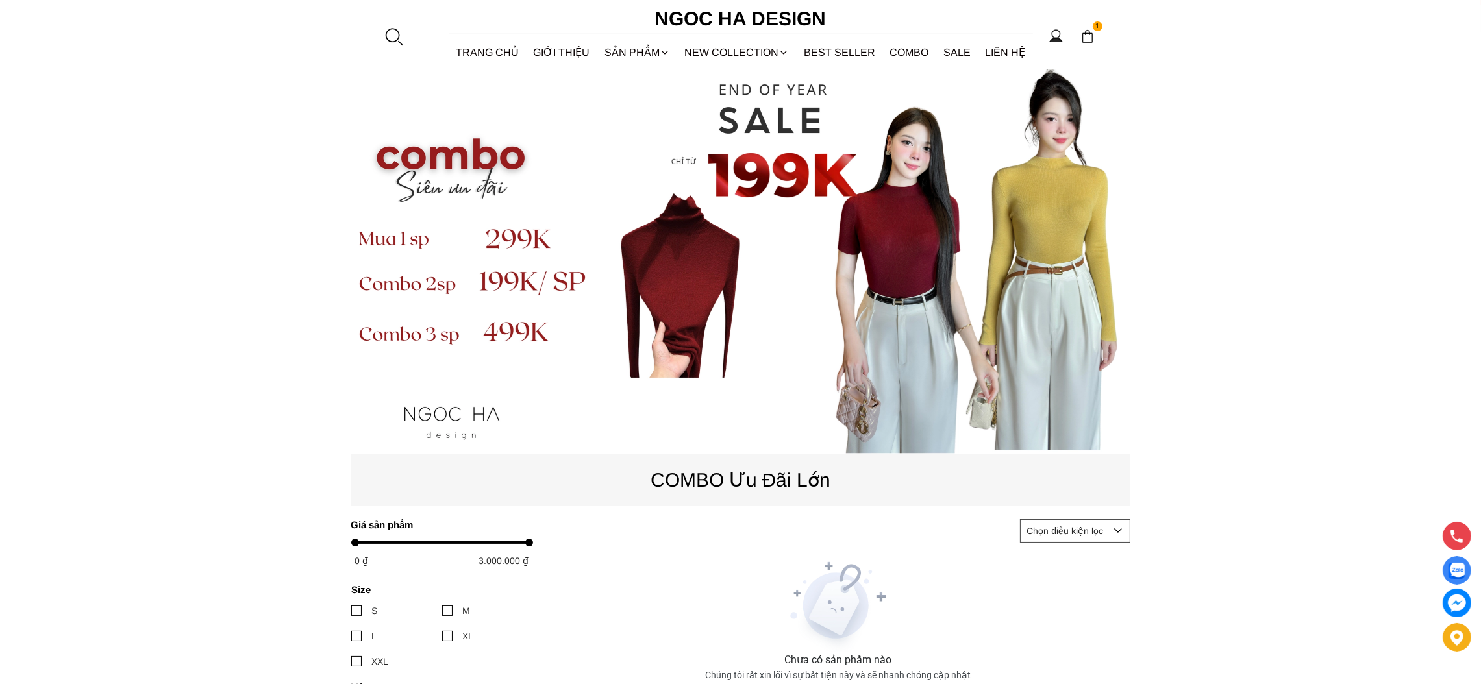
scroll to position [97, 0]
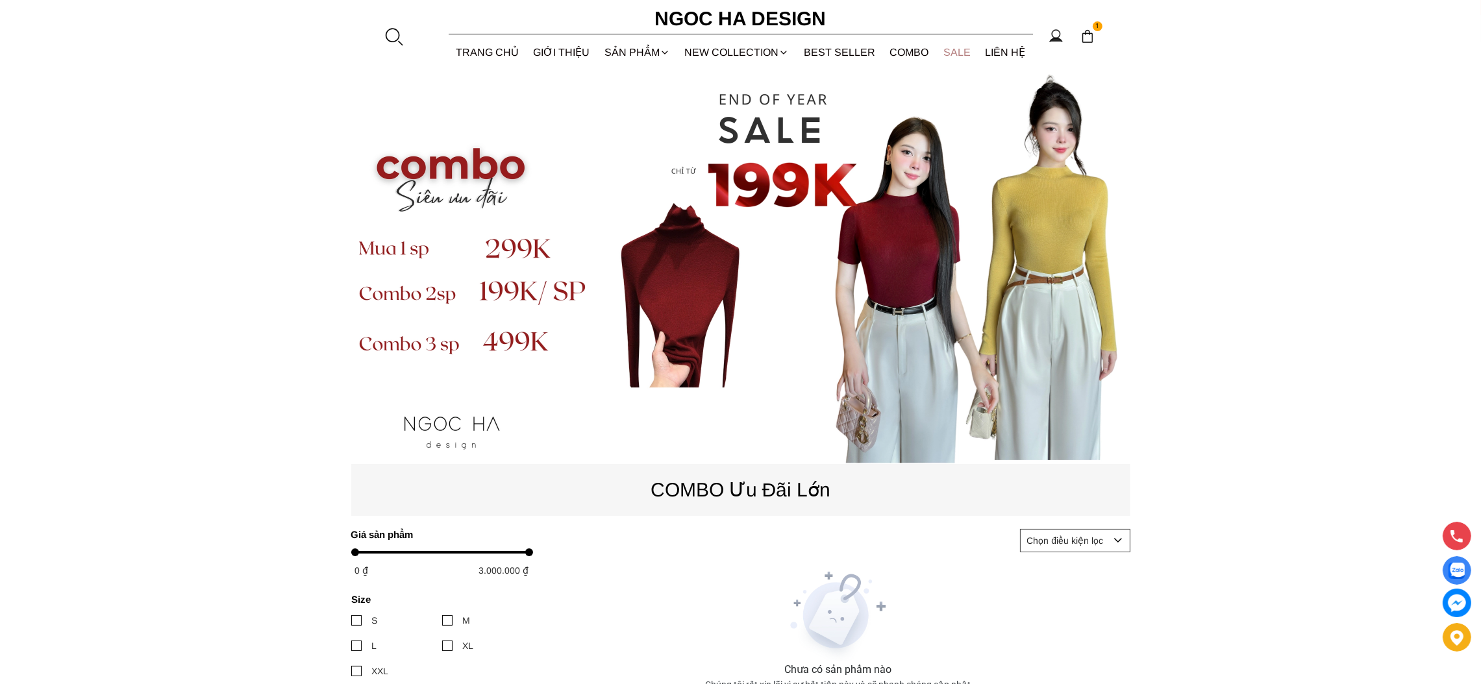
click at [945, 53] on link "SALE" at bounding box center [957, 52] width 42 height 34
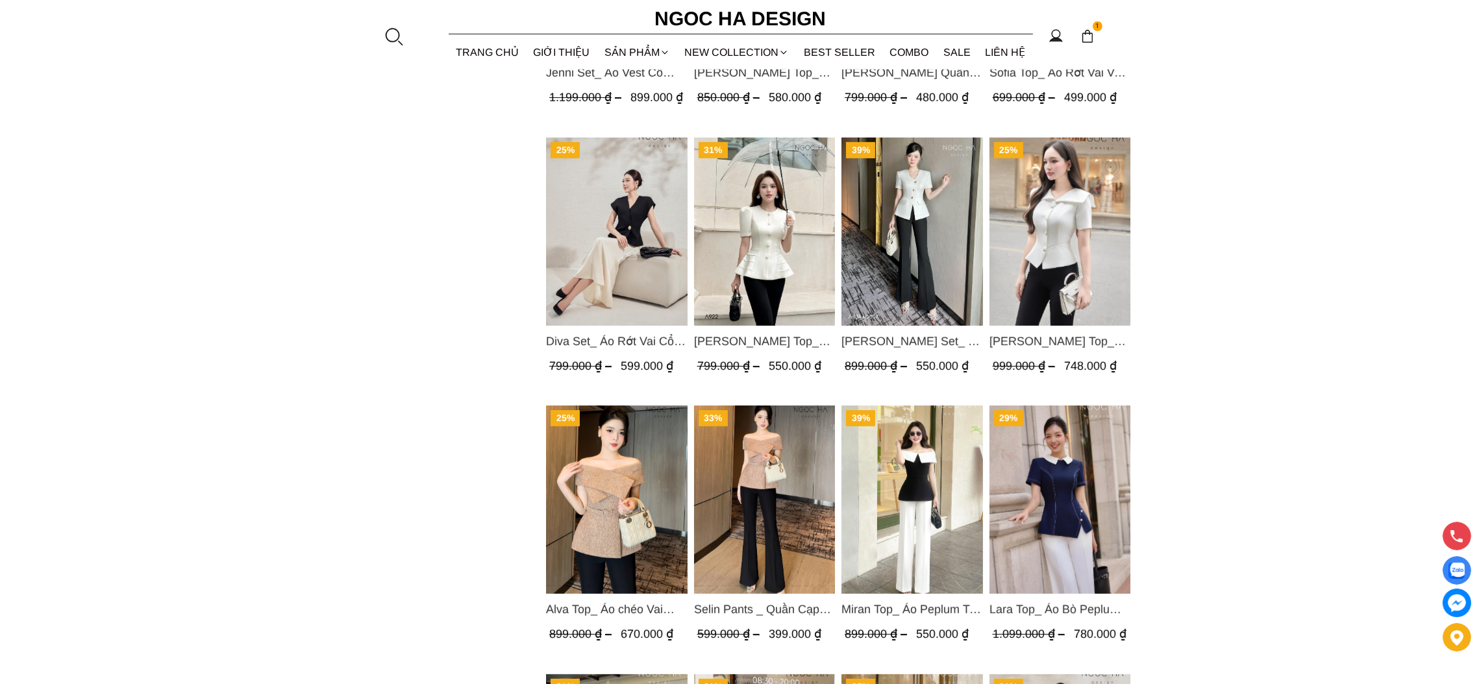
scroll to position [1461, 0]
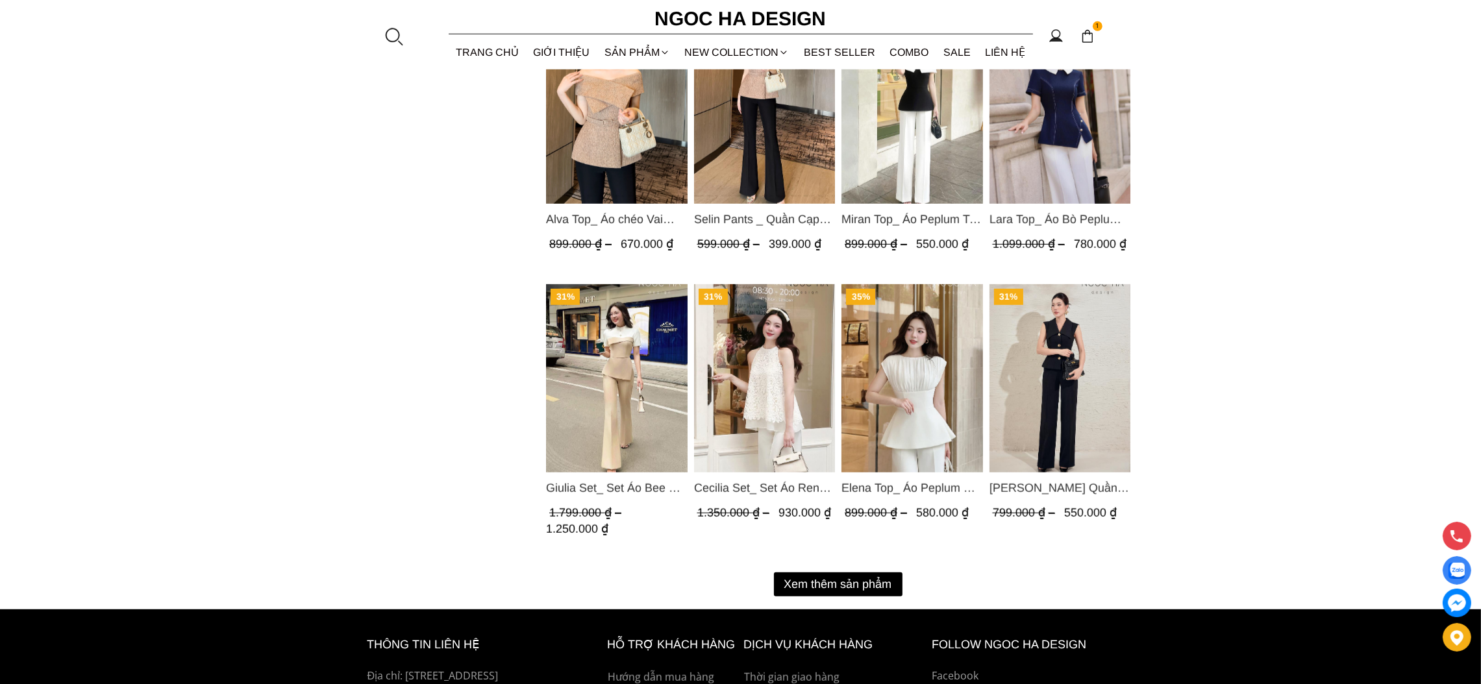
click at [847, 587] on button "Xem thêm sản phẩm" at bounding box center [838, 585] width 129 height 24
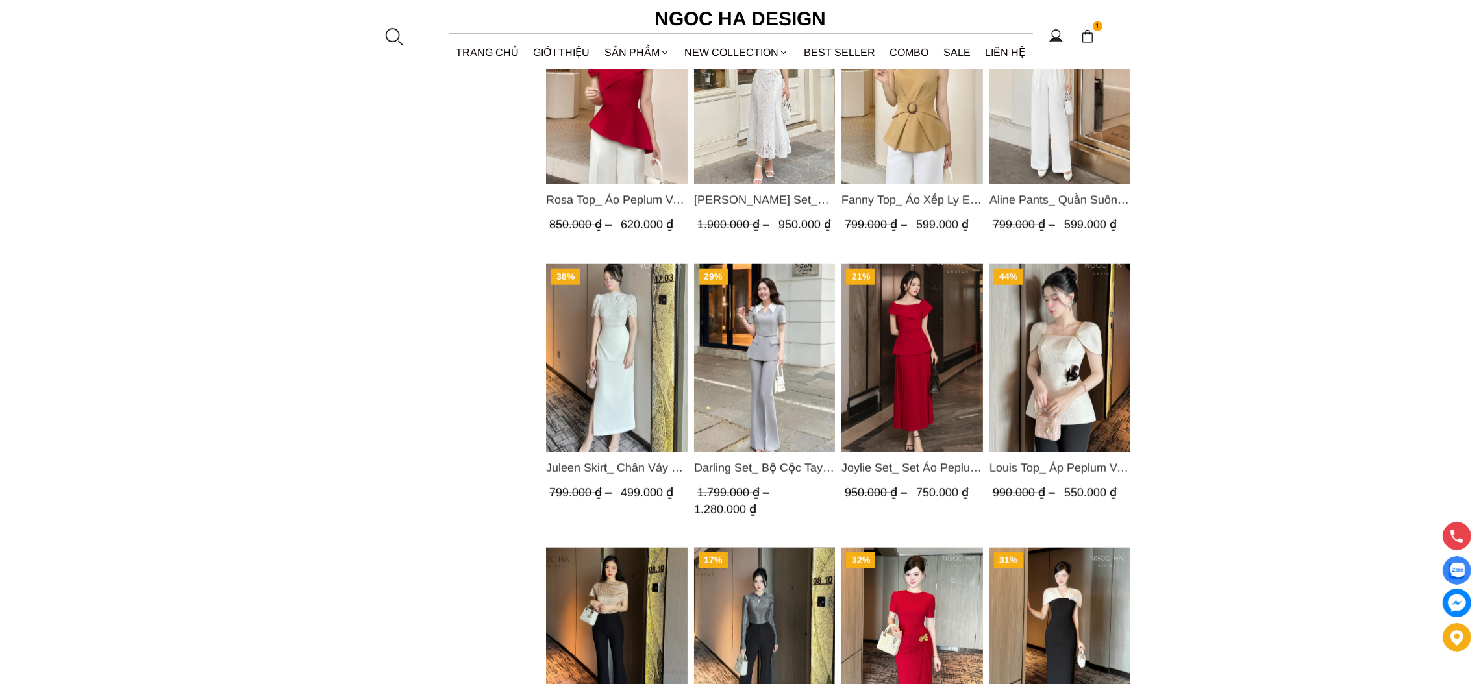
scroll to position [1840, 0]
